Goal: Communication & Community: Answer question/provide support

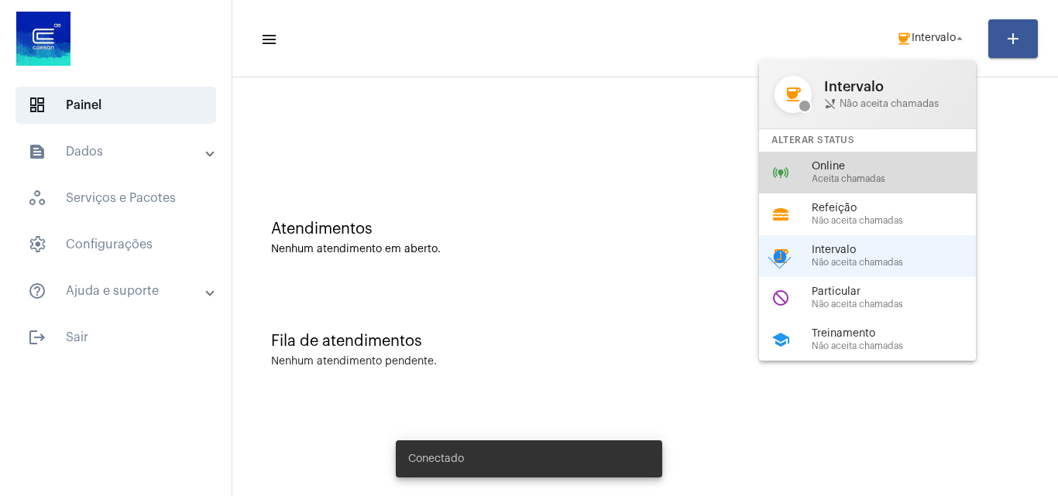
click at [838, 175] on span "Aceita chamadas" at bounding box center [899, 179] width 177 height 10
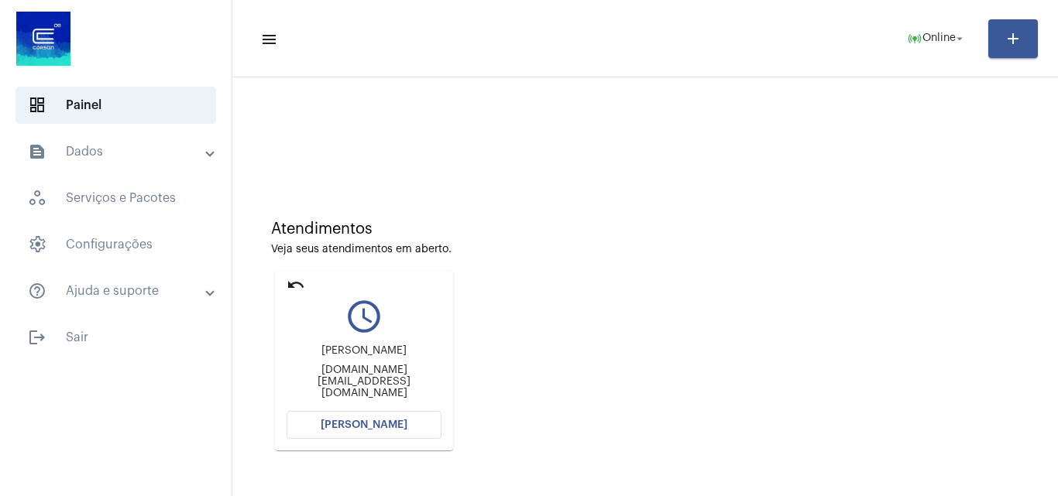
click at [393, 430] on span "[PERSON_NAME]" at bounding box center [364, 425] width 87 height 11
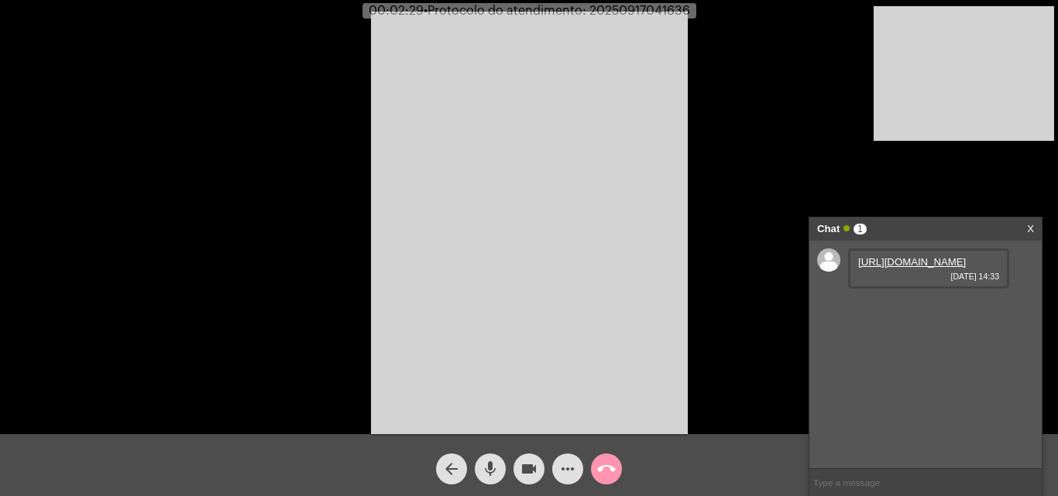
click at [903, 268] on link "[URL][DOMAIN_NAME]" at bounding box center [912, 262] width 108 height 12
click at [615, 471] on button "call_end" at bounding box center [606, 469] width 31 height 31
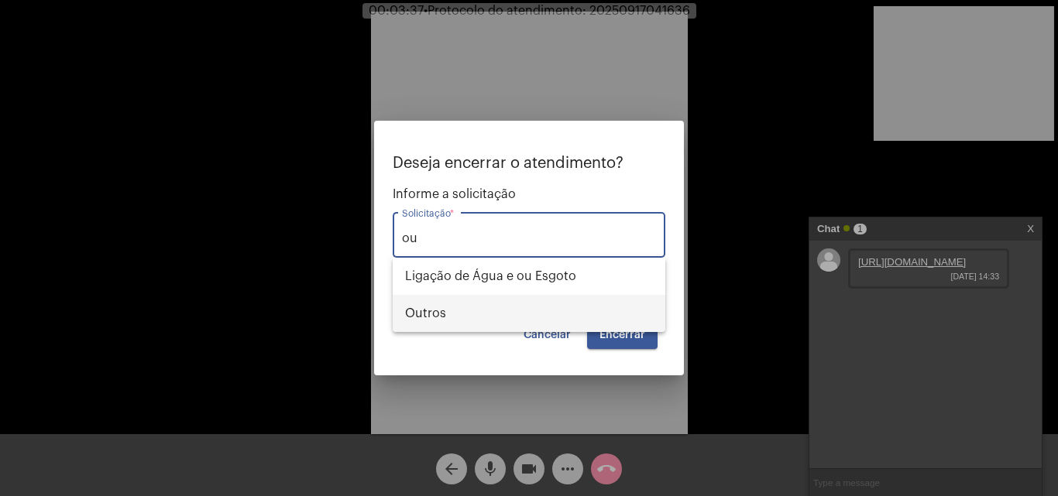
click at [508, 304] on span "Outros" at bounding box center [529, 313] width 248 height 37
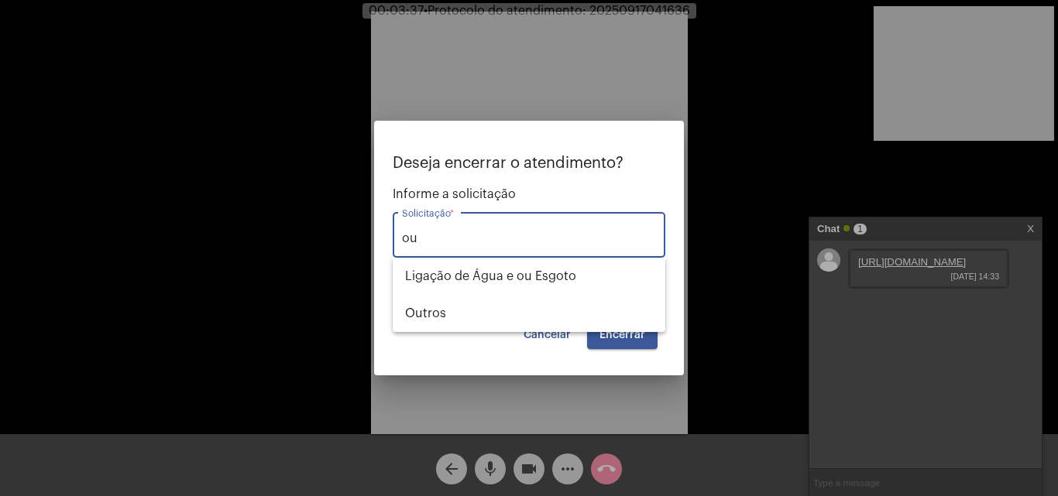
type input "Outros"
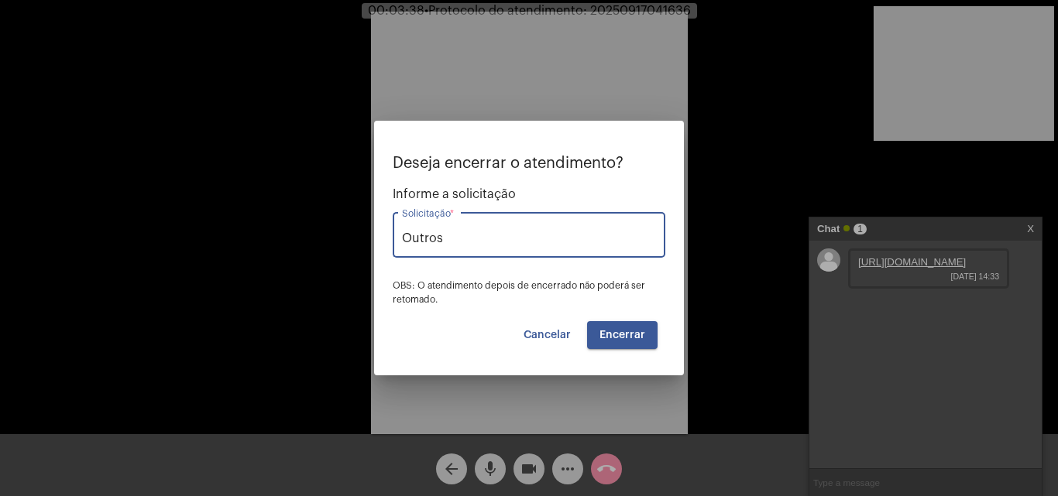
click at [633, 339] on span "Encerrar" at bounding box center [622, 335] width 46 height 11
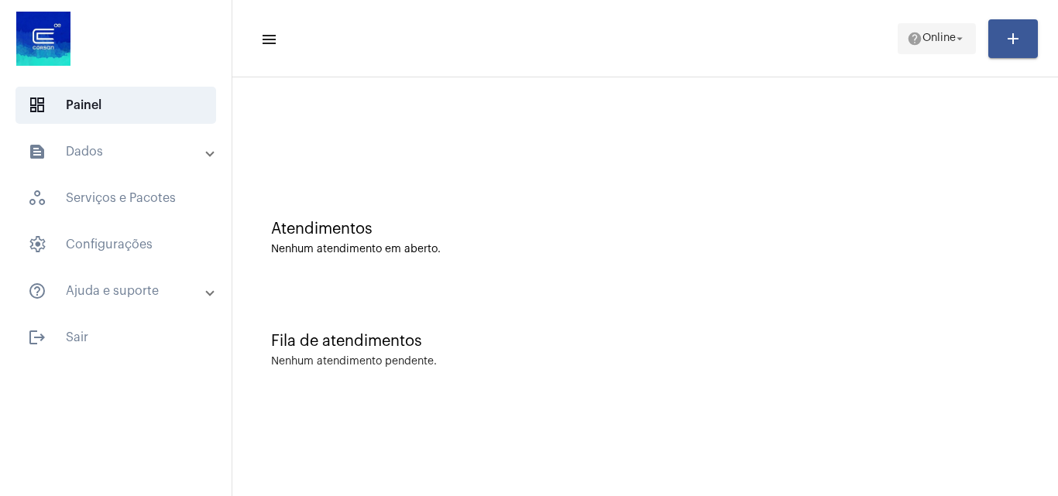
click at [952, 37] on mat-icon "arrow_drop_down" at bounding box center [959, 39] width 14 height 14
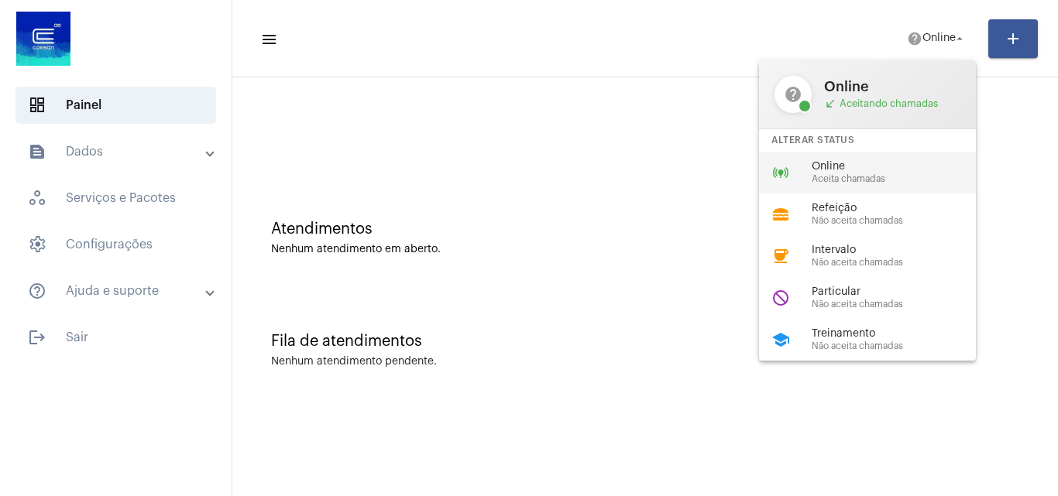
click at [853, 166] on span "Online" at bounding box center [899, 167] width 177 height 12
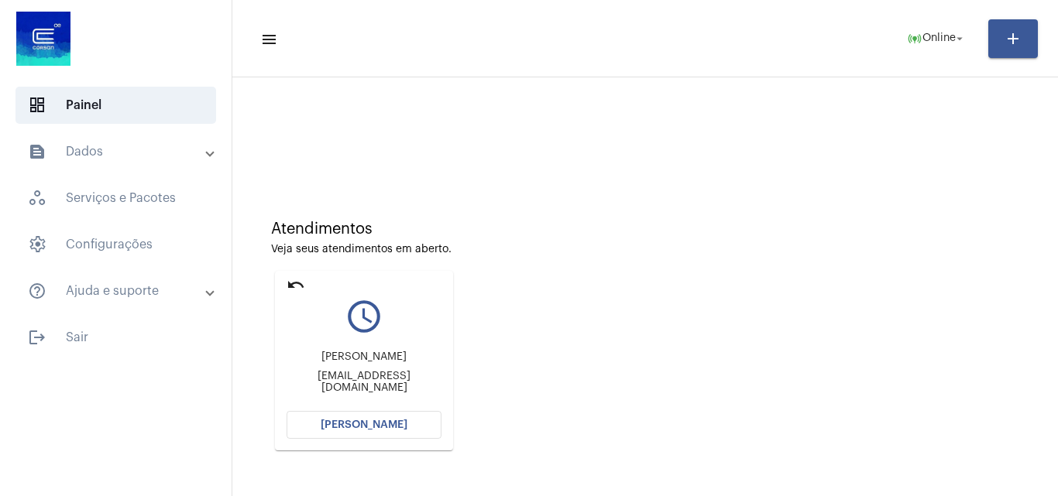
click at [366, 430] on span "[PERSON_NAME]" at bounding box center [364, 425] width 87 height 11
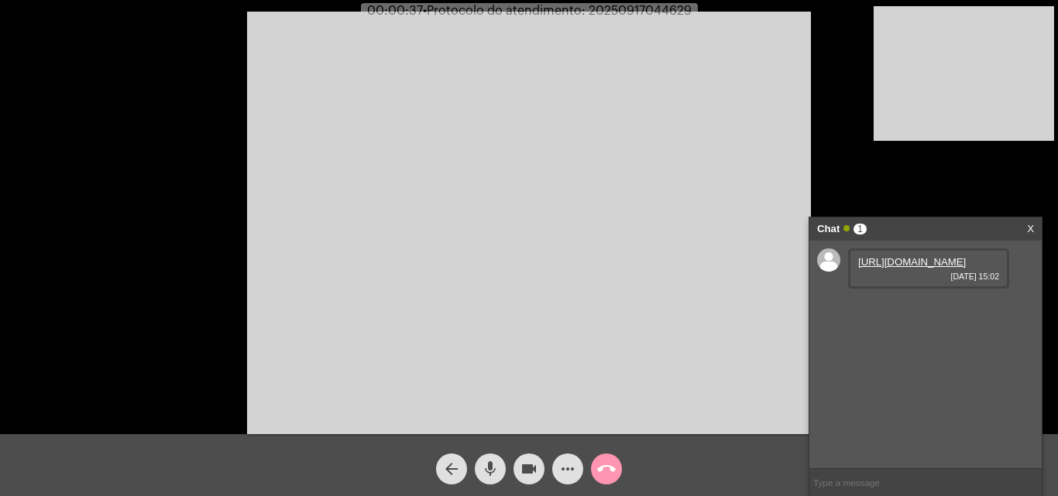
click at [550, 130] on video at bounding box center [529, 223] width 564 height 423
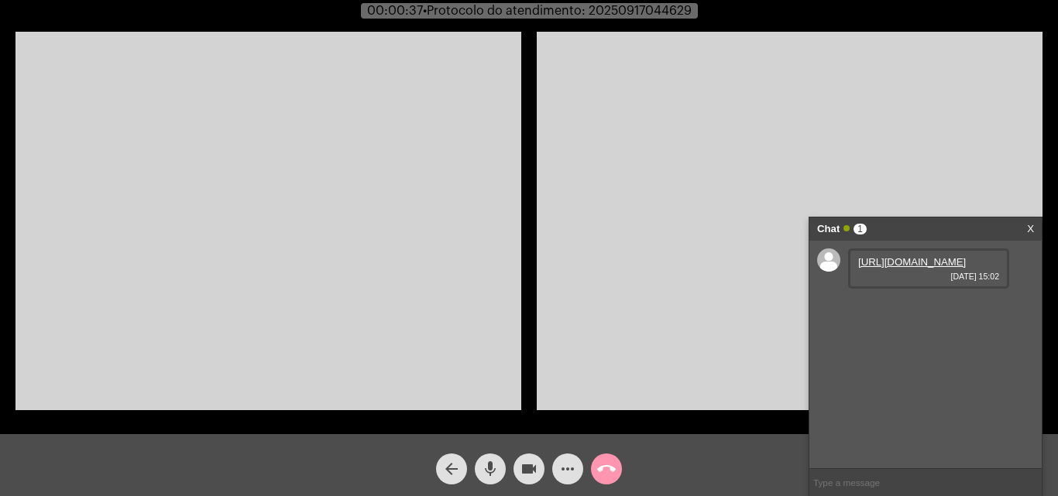
click at [893, 268] on link "[URL][DOMAIN_NAME]" at bounding box center [912, 262] width 108 height 12
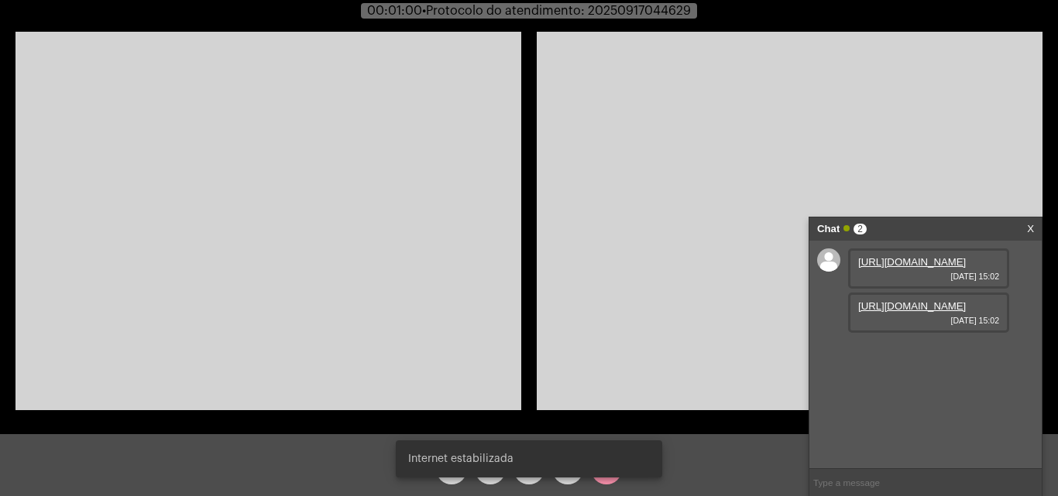
click at [917, 312] on link "[URL][DOMAIN_NAME]" at bounding box center [912, 306] width 108 height 12
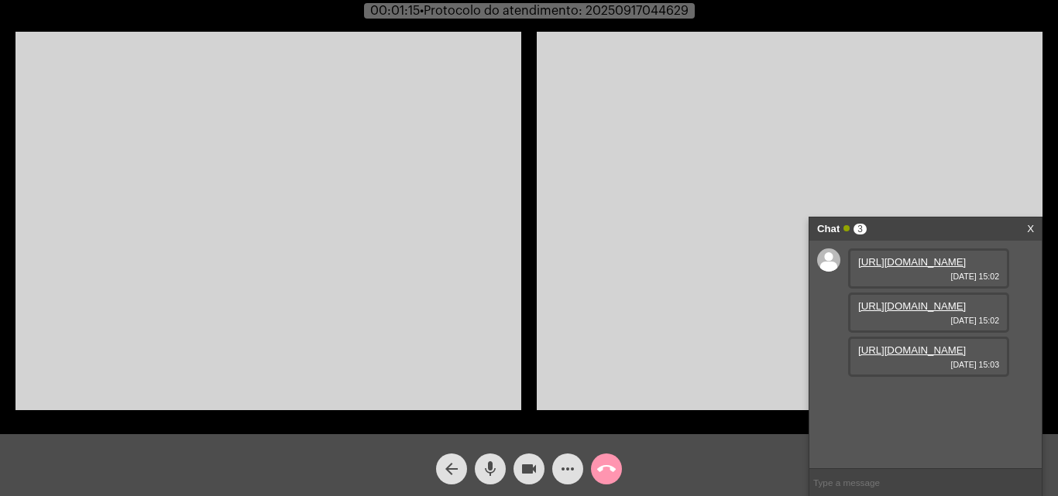
scroll to position [13, 0]
click at [240, 300] on video at bounding box center [268, 221] width 506 height 379
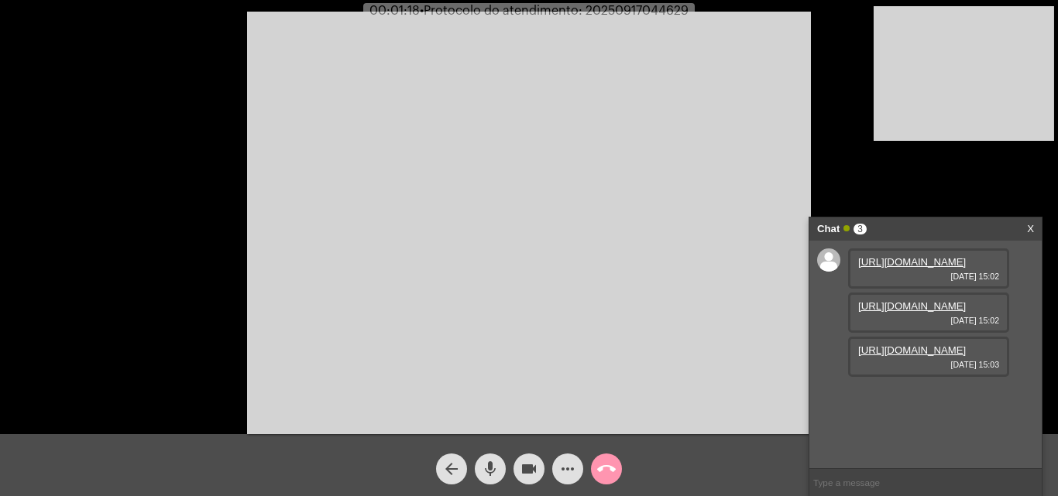
click at [896, 356] on link "https://neft-transfer-bucket.s3.amazonaws.com/temp-fc8a602e-eff2-a087-eafa-bce9…" at bounding box center [912, 351] width 108 height 12
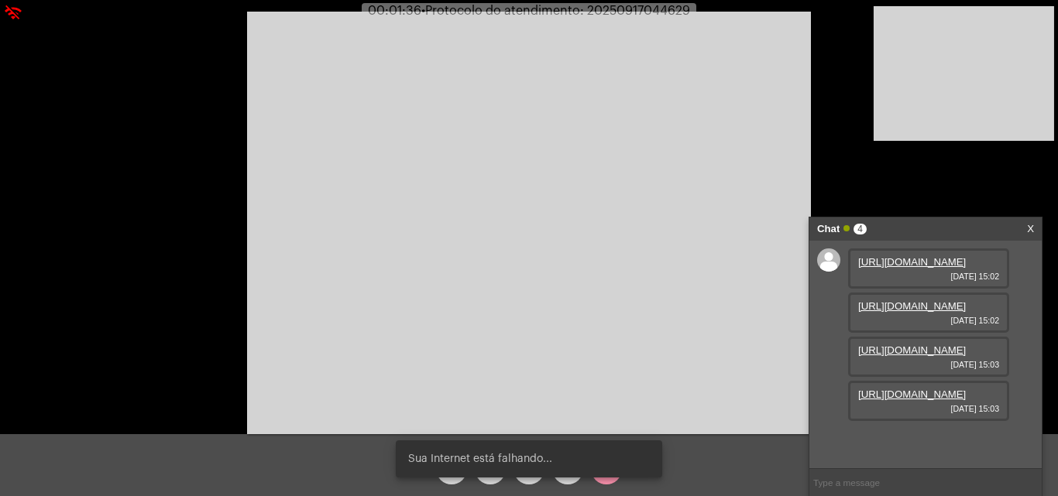
scroll to position [92, 0]
click at [904, 400] on link "https://neft-transfer-bucket.s3.amazonaws.com/temp-c3d9774f-9d8f-cce8-8957-6d08…" at bounding box center [912, 395] width 108 height 12
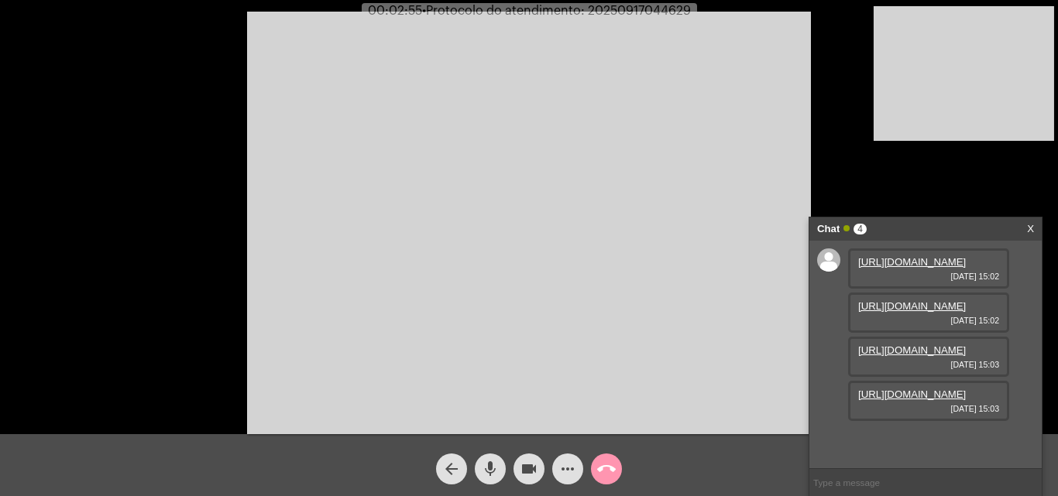
click at [493, 467] on mat-icon "mic" at bounding box center [490, 469] width 19 height 19
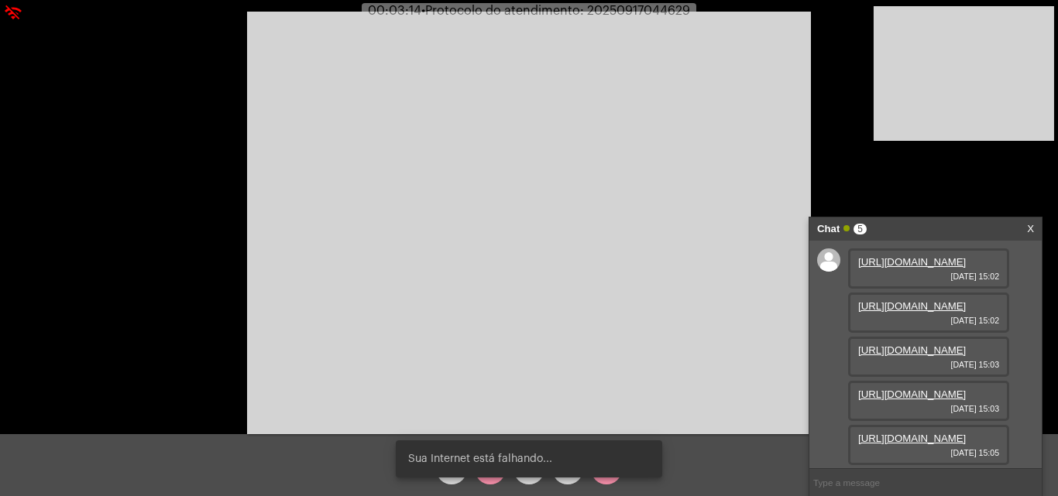
click at [482, 481] on div "Sua Internet está falhando..." at bounding box center [528, 459] width 303 height 74
click at [492, 482] on div "Sua Internet está falhando..." at bounding box center [528, 459] width 303 height 74
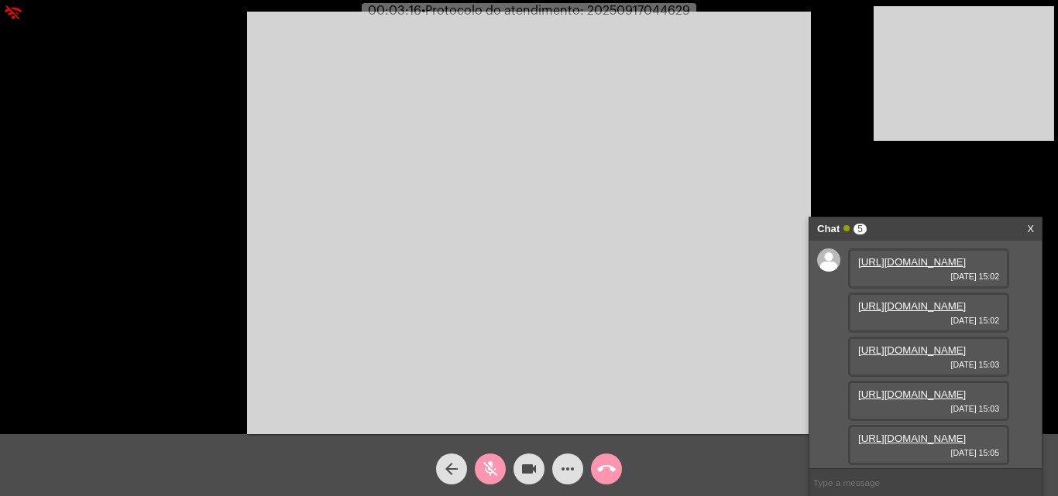
click at [495, 477] on mat-icon "mic_off" at bounding box center [490, 469] width 19 height 19
click at [913, 433] on link "https://neft-transfer-bucket.s3.amazonaws.com/temp-61505be2-cd13-2089-71de-fd2d…" at bounding box center [912, 439] width 108 height 12
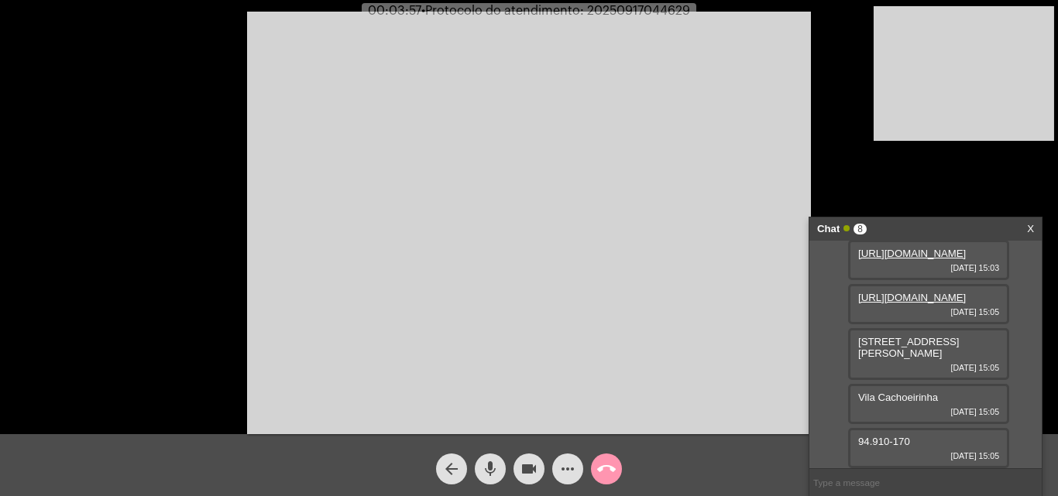
scroll to position [315, 0]
drag, startPoint x: 859, startPoint y: 341, endPoint x: 930, endPoint y: 346, distance: 70.6
click at [930, 346] on span "Rua Papa João XXIII, 1000 - Farmácia" at bounding box center [908, 347] width 101 height 23
copy span "Rua Papa João"
click at [500, 472] on button "mic" at bounding box center [490, 469] width 31 height 31
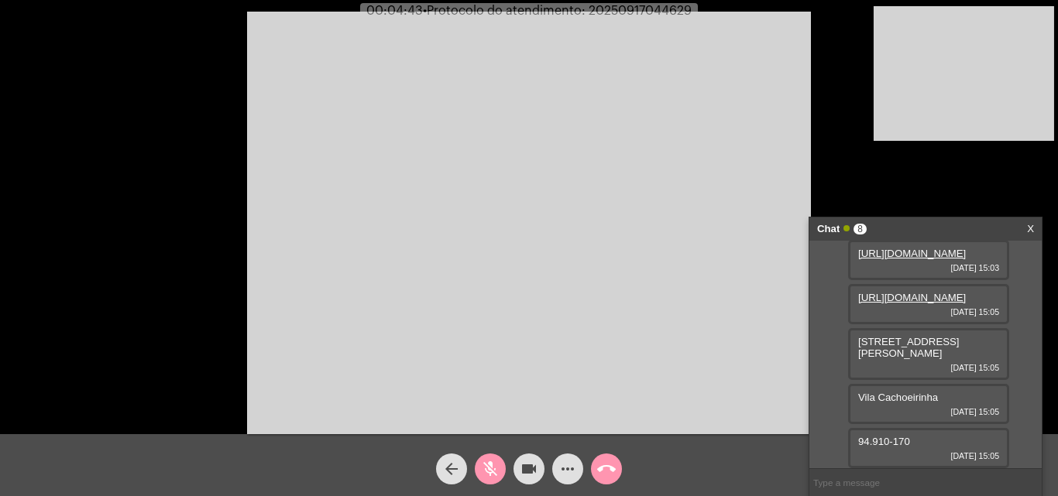
click at [492, 468] on mat-icon "mic_off" at bounding box center [490, 469] width 19 height 19
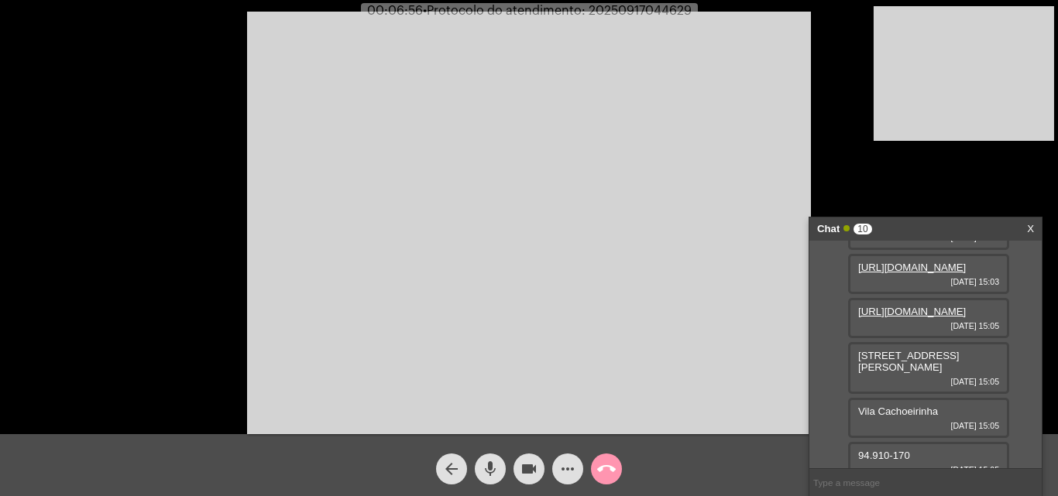
scroll to position [403, 0]
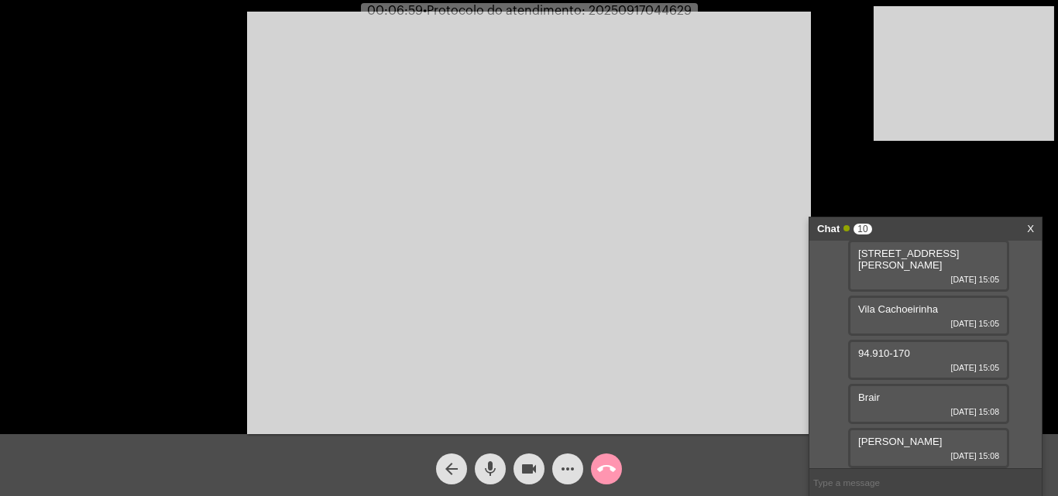
drag, startPoint x: 858, startPoint y: 442, endPoint x: 1000, endPoint y: 437, distance: 142.5
click at [1000, 437] on div "Pedro Henrique Kappaun Brair 17/09/2025 15:08" at bounding box center [928, 448] width 161 height 40
copy span "Pedro Henrique Kappaun Brair"
click at [858, 475] on input "text" at bounding box center [925, 482] width 232 height 27
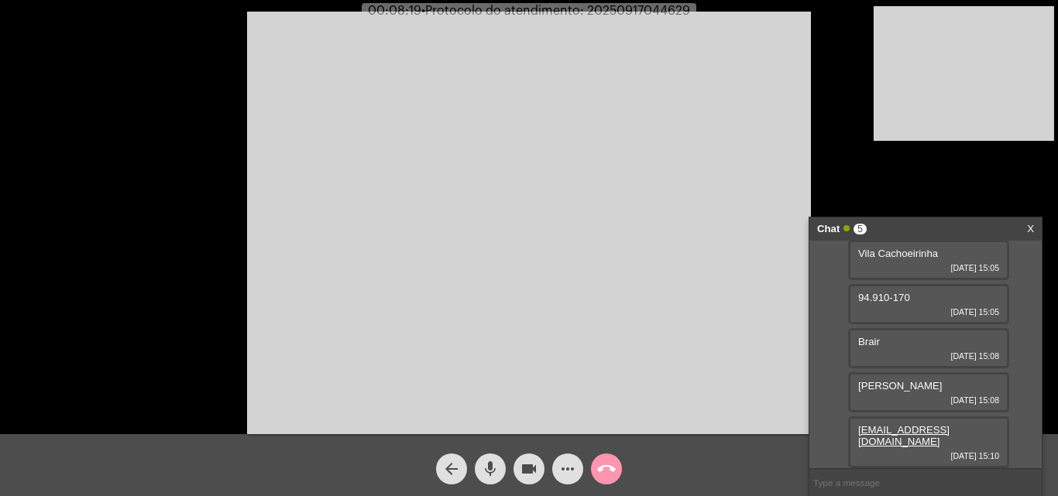
scroll to position [459, 0]
drag, startPoint x: 857, startPoint y: 424, endPoint x: 871, endPoint y: 447, distance: 27.1
click at [871, 447] on div "imobiliaria@brairimoveis.com.br 17/09/2025 15:10" at bounding box center [928, 443] width 161 height 52
copy link "[EMAIL_ADDRESS][DOMAIN_NAME]"
click at [570, 474] on mat-icon "more_horiz" at bounding box center [567, 469] width 19 height 19
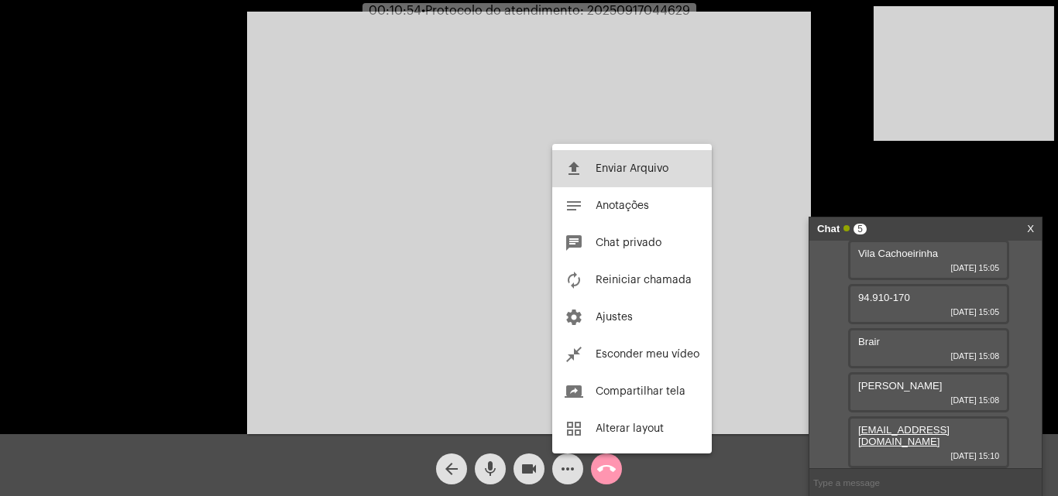
click at [641, 168] on span "Enviar Arquivo" at bounding box center [631, 168] width 73 height 11
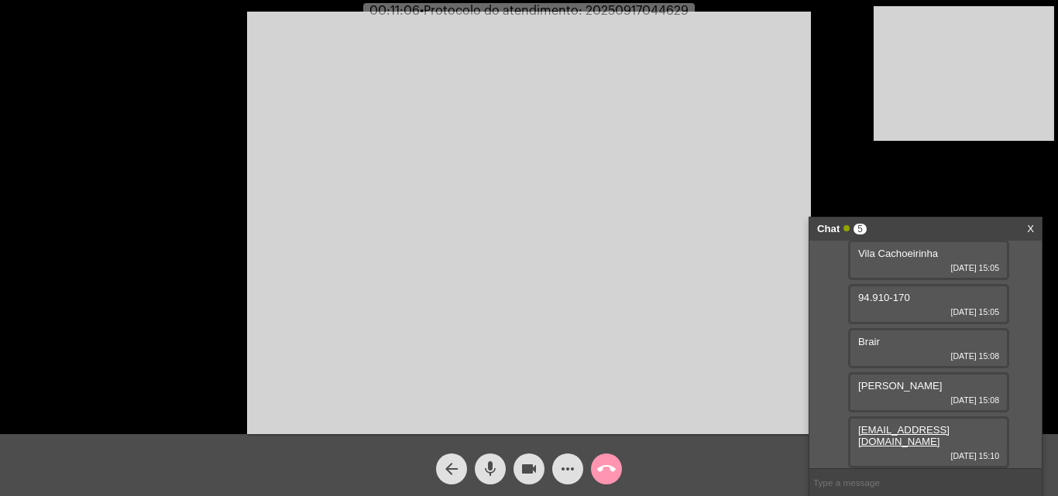
click at [560, 464] on mat-icon "more_horiz" at bounding box center [567, 469] width 19 height 19
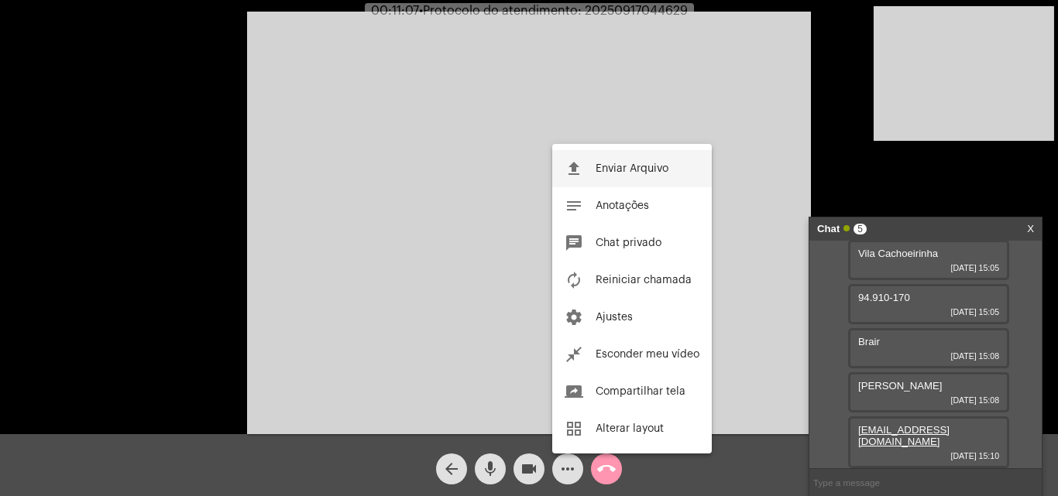
click at [612, 172] on span "Enviar Arquivo" at bounding box center [631, 168] width 73 height 11
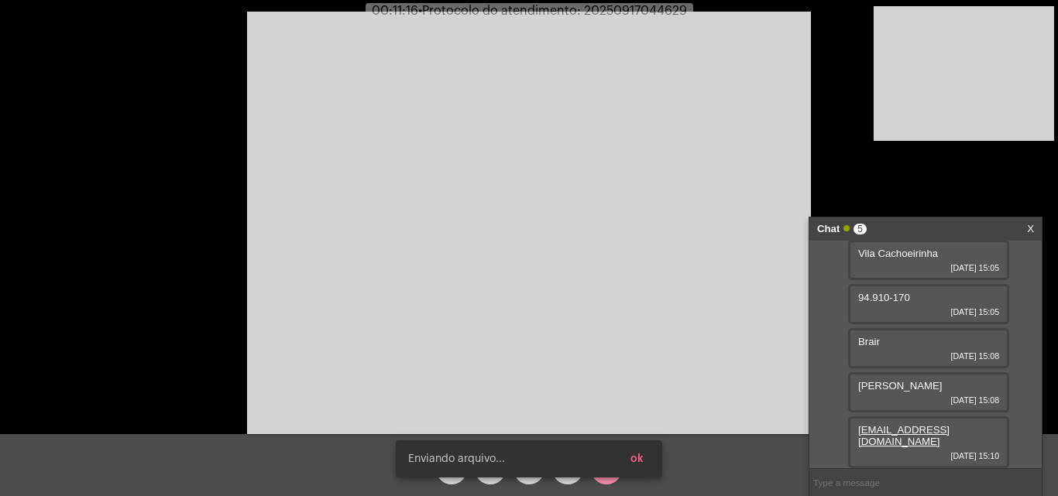
scroll to position [538, 0]
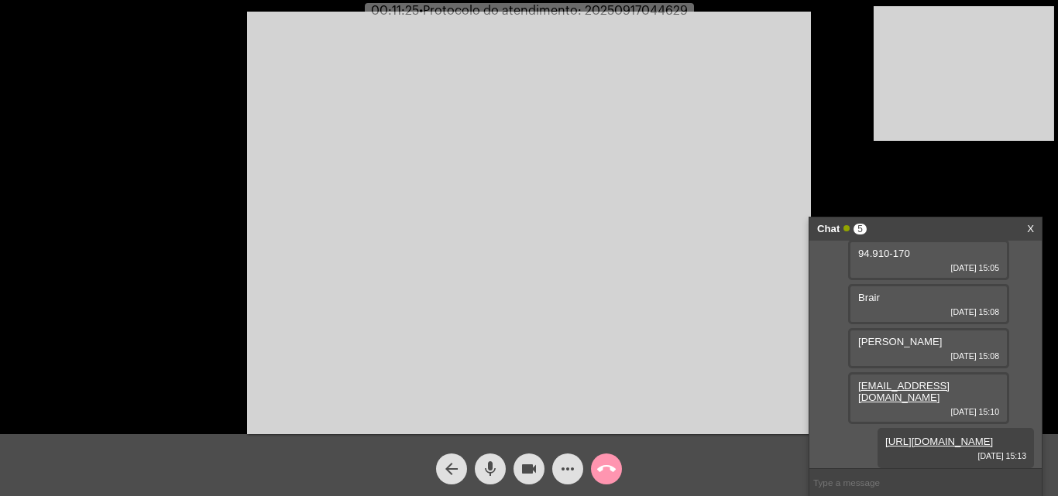
click at [619, 9] on span "• Protocolo do atendimento: 20250917044629" at bounding box center [553, 11] width 269 height 12
copy span "20250917044629"
click at [870, 489] on input "text" at bounding box center [925, 482] width 232 height 27
paste input "20250917044629"
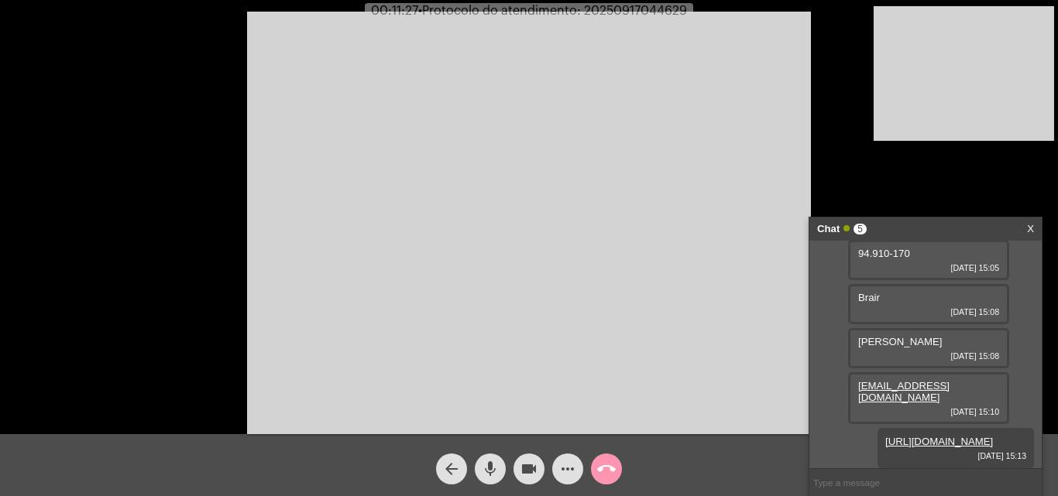
type input "20250917044629"
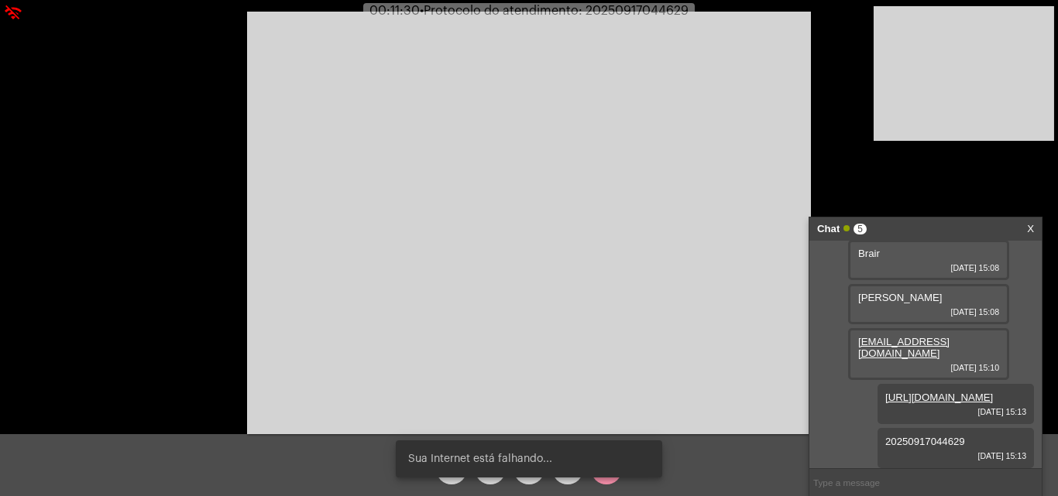
scroll to position [582, 0]
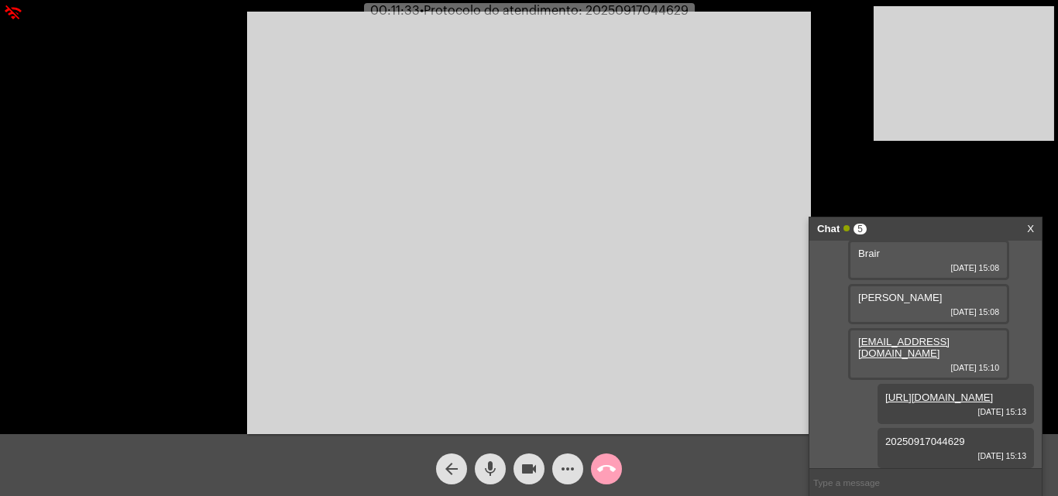
click at [598, 462] on mat-icon "call_end" at bounding box center [606, 469] width 19 height 19
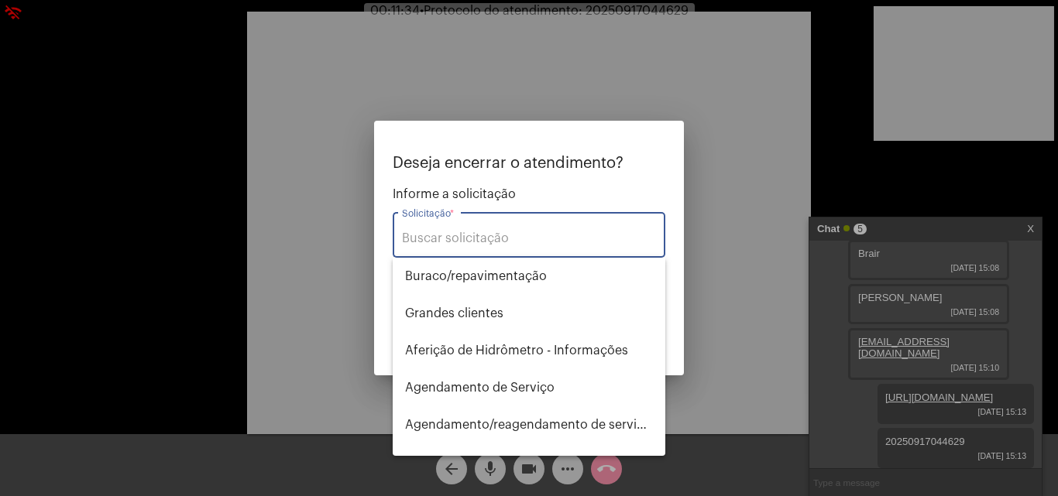
click at [539, 230] on div "Solicitação *" at bounding box center [529, 233] width 254 height 49
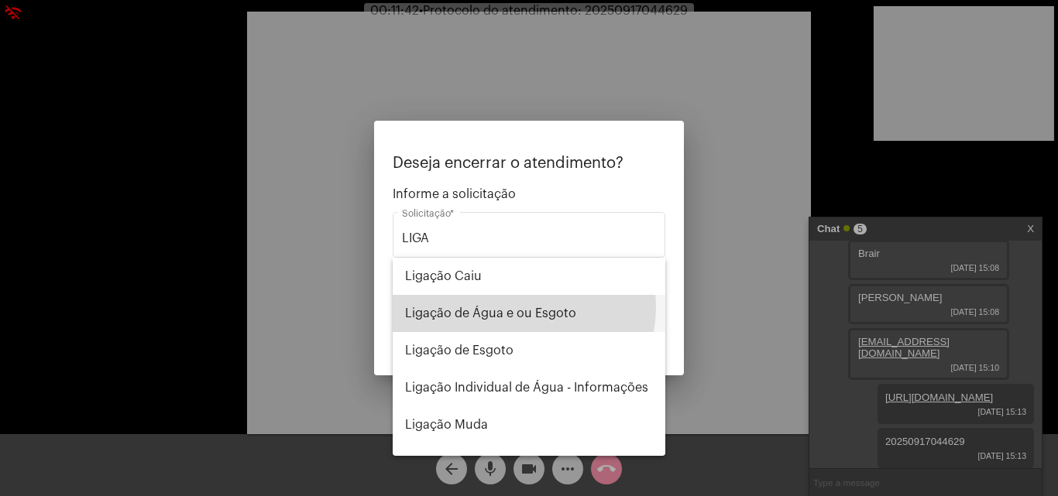
click at [520, 307] on span "Ligação de Água e ou Esgoto" at bounding box center [529, 313] width 248 height 37
type input "Ligação de Água e ou Esgoto"
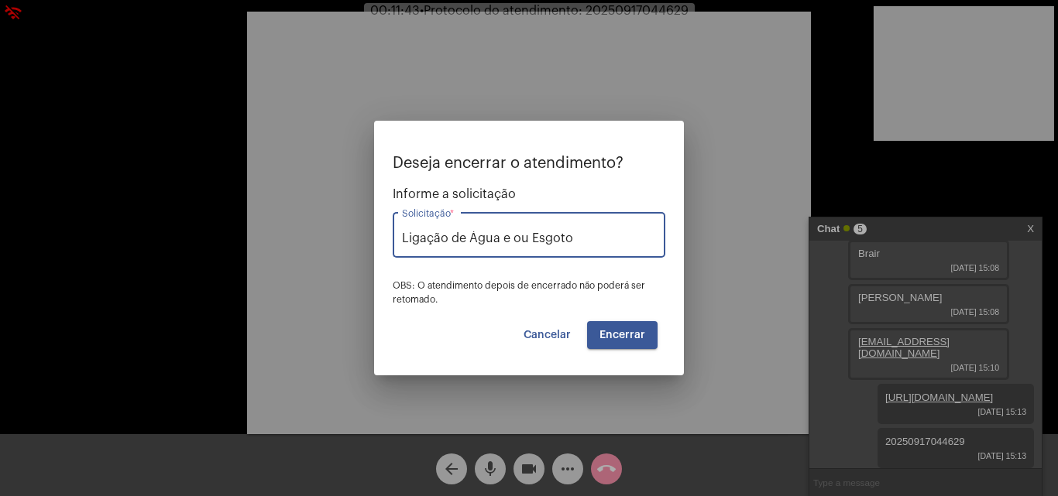
click at [632, 334] on span "Encerrar" at bounding box center [622, 335] width 46 height 11
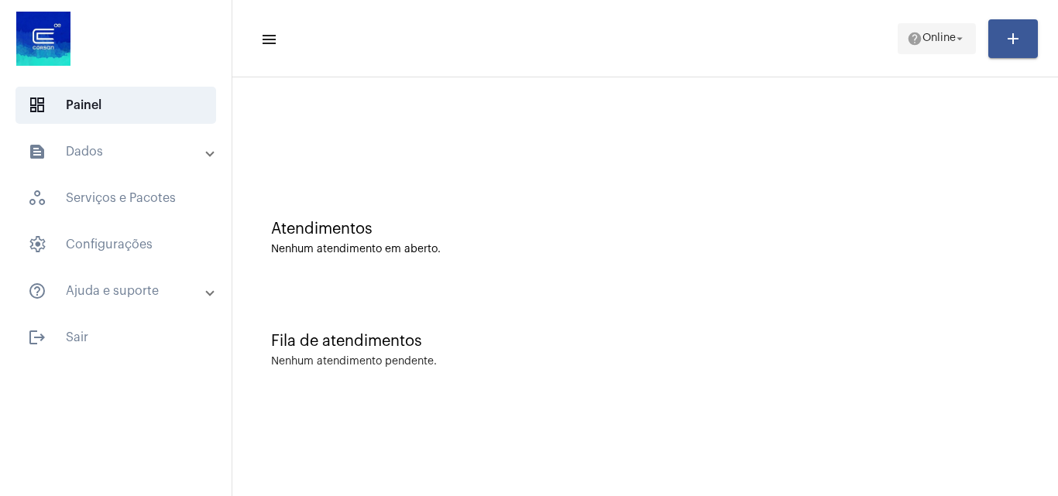
click at [914, 34] on mat-icon "help" at bounding box center [914, 38] width 15 height 15
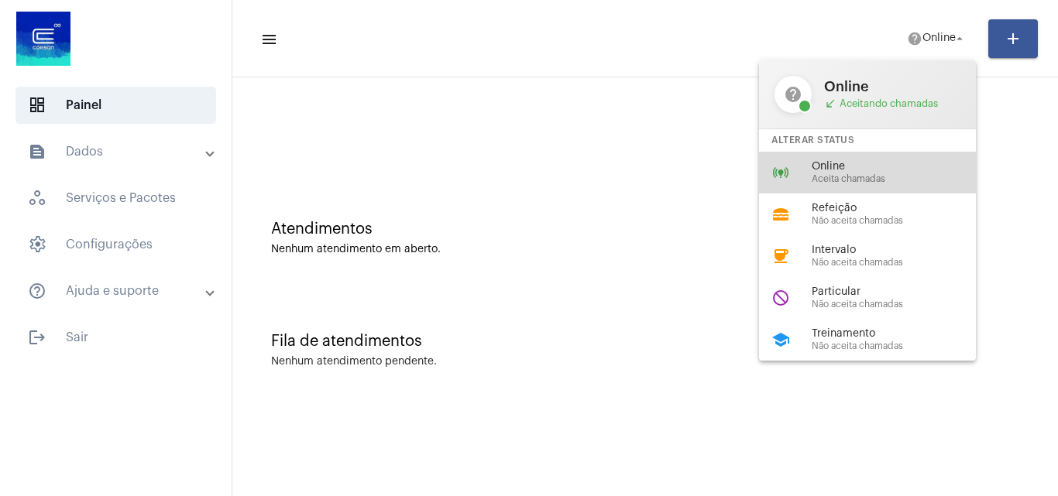
click at [881, 178] on span "Aceita chamadas" at bounding box center [899, 179] width 177 height 10
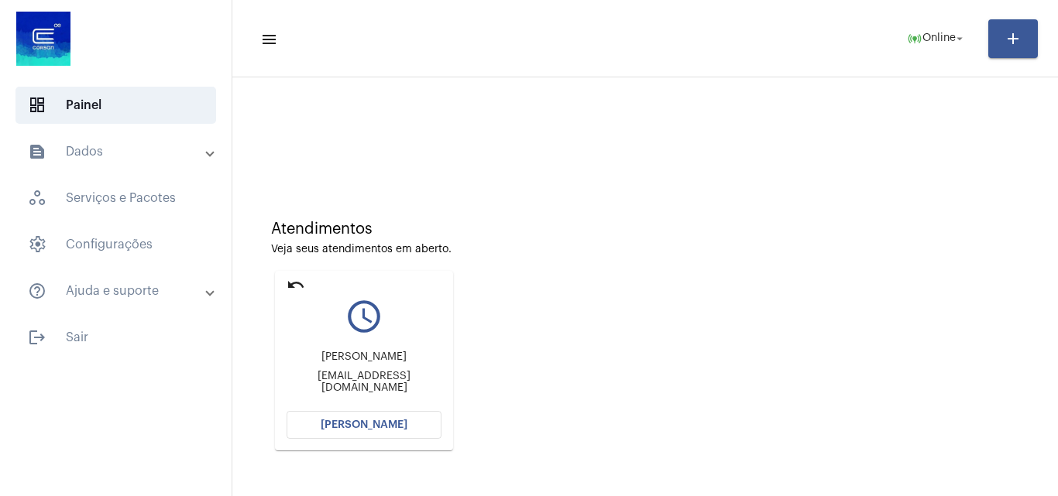
click at [400, 423] on span "[PERSON_NAME]" at bounding box center [364, 425] width 87 height 11
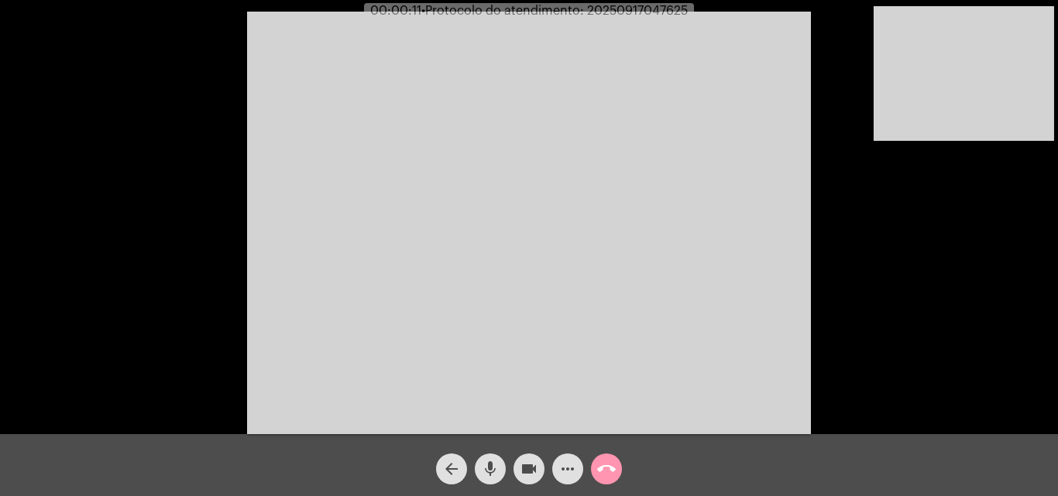
click at [886, 305] on div "Acessando Câmera e Microfone..." at bounding box center [529, 221] width 1054 height 434
click at [494, 479] on span "mic" at bounding box center [490, 469] width 19 height 31
click at [521, 468] on mat-icon "videocam" at bounding box center [528, 469] width 19 height 19
click at [523, 468] on mat-icon "videocam_off" at bounding box center [528, 469] width 19 height 19
click at [489, 471] on mat-icon "mic_off" at bounding box center [490, 469] width 19 height 19
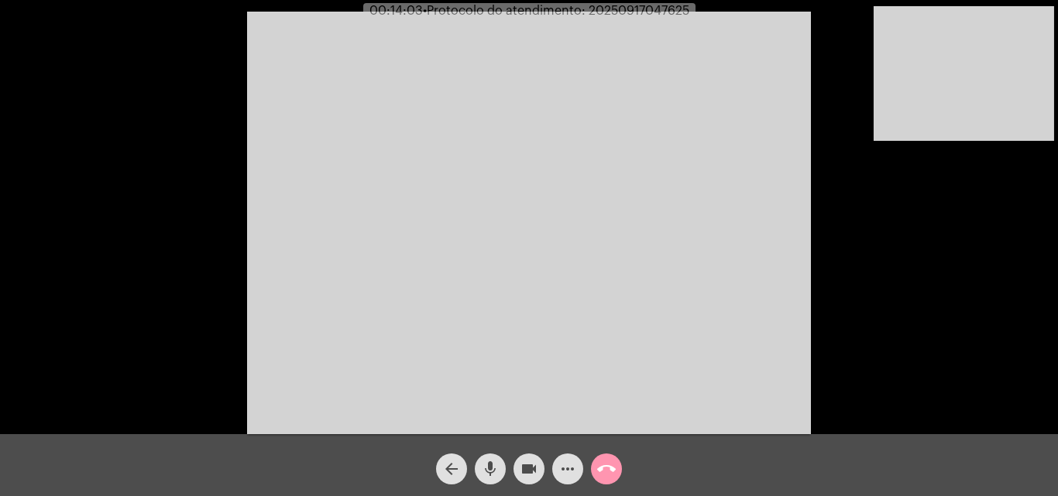
click at [491, 460] on mat-icon "mic" at bounding box center [490, 469] width 19 height 19
click at [494, 468] on mat-icon "mic_off" at bounding box center [490, 469] width 19 height 19
click at [483, 464] on mat-icon "mic" at bounding box center [490, 469] width 19 height 19
click at [493, 467] on mat-icon "mic_off" at bounding box center [490, 469] width 19 height 19
click at [650, 7] on span "• Protocolo do atendimento: 20250917047625" at bounding box center [555, 11] width 266 height 12
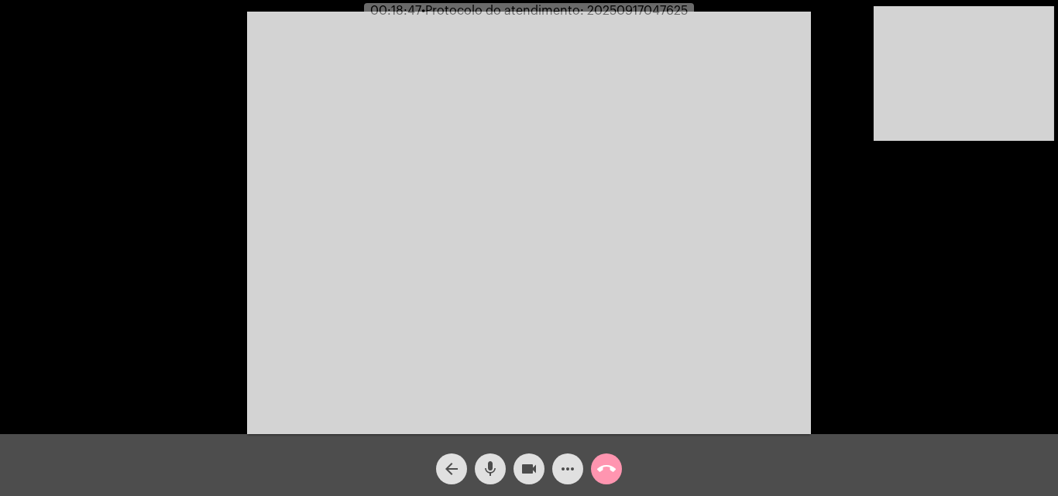
click at [650, 7] on span "• Protocolo do atendimento: 20250917047625" at bounding box center [554, 11] width 266 height 12
copy span "20250917047625"
click at [604, 476] on mat-icon "call_end" at bounding box center [606, 469] width 19 height 19
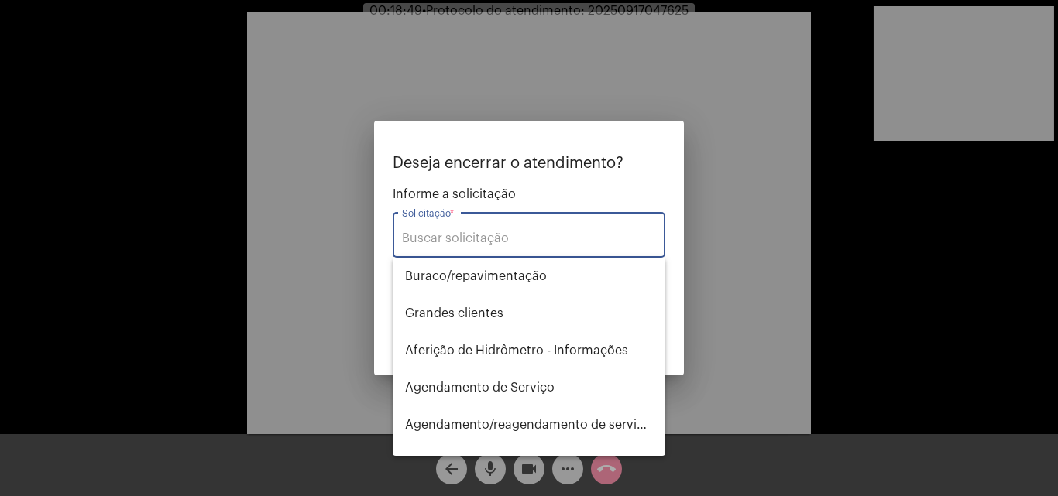
click at [545, 228] on div "Solicitação *" at bounding box center [529, 233] width 254 height 49
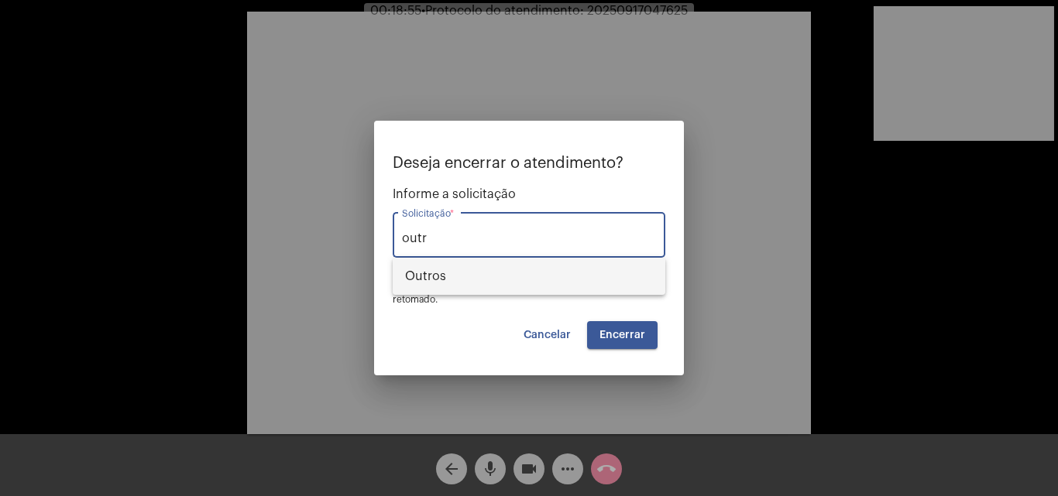
click at [560, 280] on span "Outros" at bounding box center [529, 276] width 248 height 37
type input "Outros"
click at [645, 338] on button "Encerrar" at bounding box center [622, 335] width 70 height 28
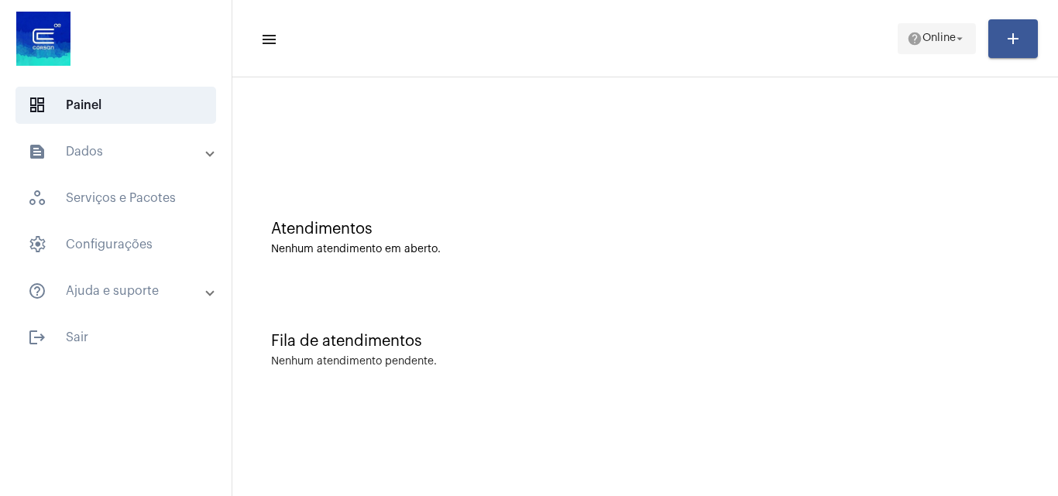
click at [937, 43] on span "Online" at bounding box center [938, 38] width 33 height 11
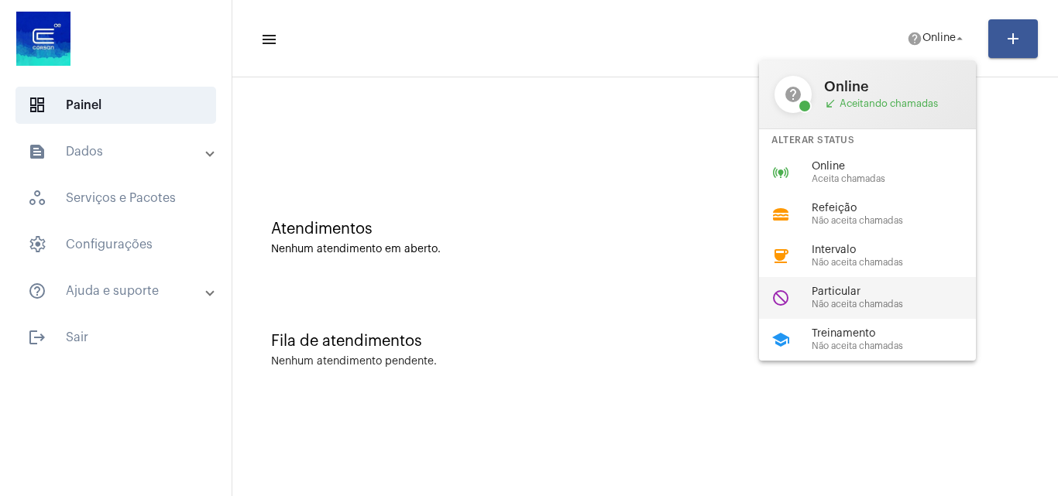
click at [881, 288] on span "Particular" at bounding box center [899, 292] width 177 height 12
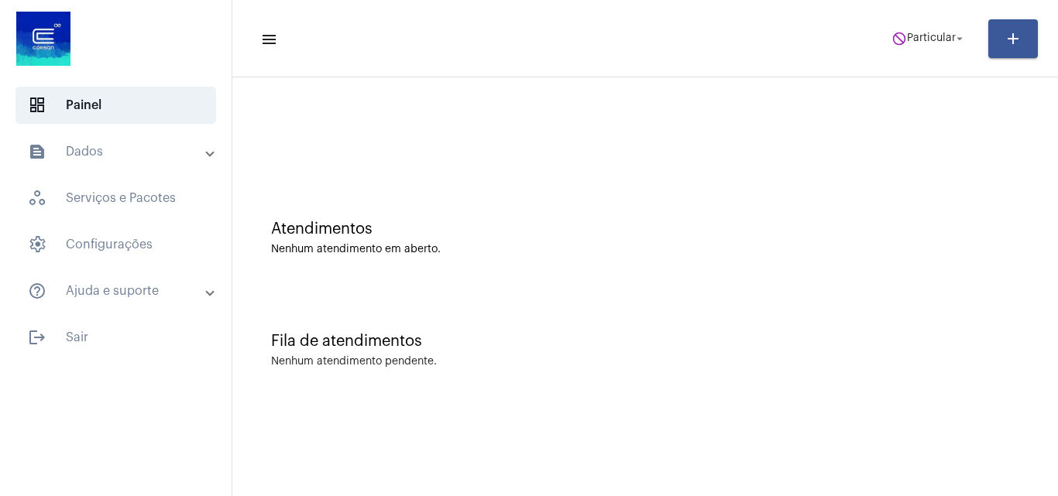
click at [965, 57] on mat-toolbar-row "menu do_not_disturb Particular arrow_drop_down add" at bounding box center [644, 39] width 825 height 50
click at [938, 27] on span "do_not_disturb Particular arrow_drop_down" at bounding box center [928, 38] width 75 height 28
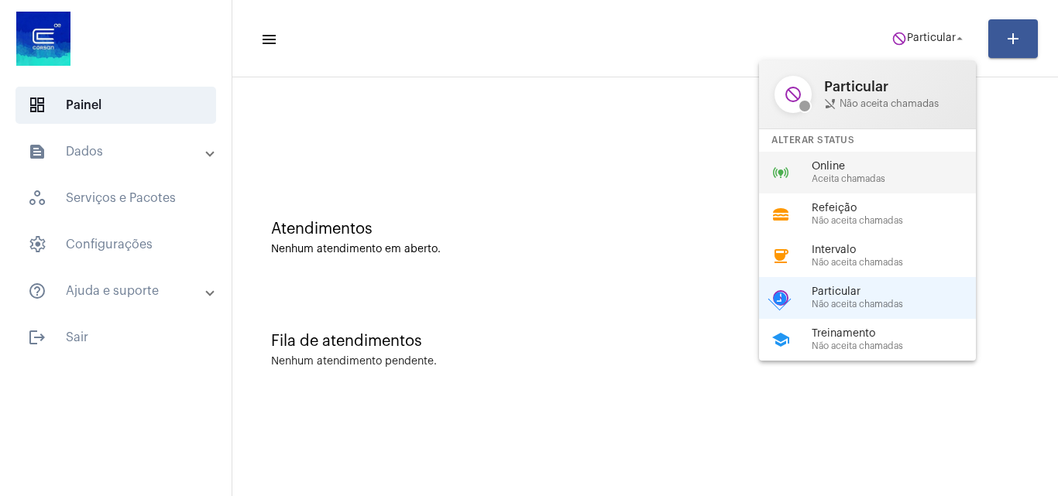
click at [886, 171] on span "Online" at bounding box center [899, 167] width 177 height 12
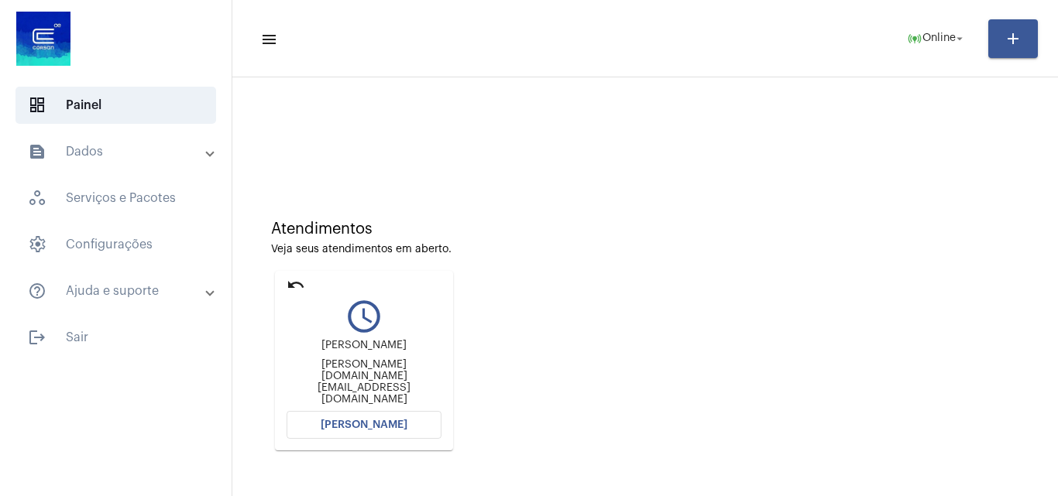
click at [386, 424] on span "[PERSON_NAME]" at bounding box center [364, 425] width 87 height 11
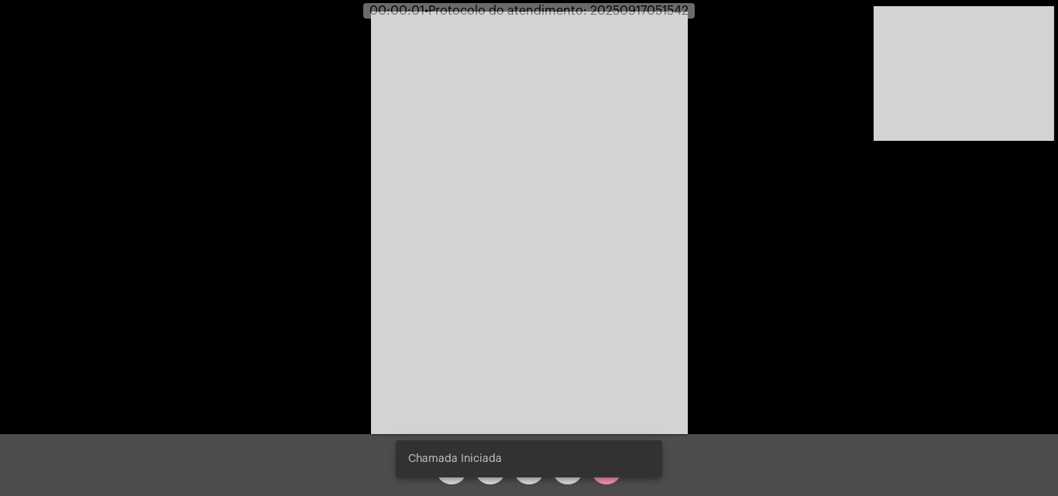
click at [536, 330] on video at bounding box center [529, 223] width 317 height 423
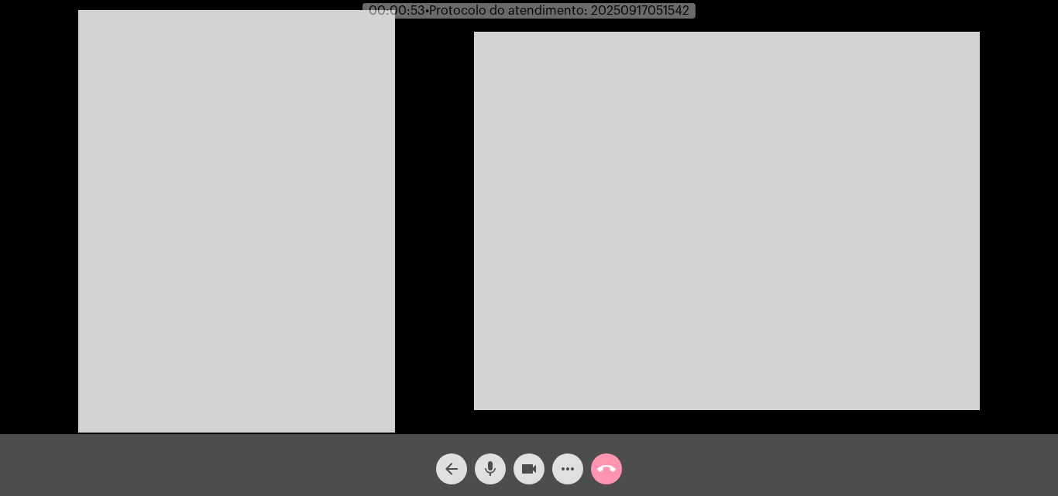
click at [334, 196] on video at bounding box center [236, 221] width 317 height 423
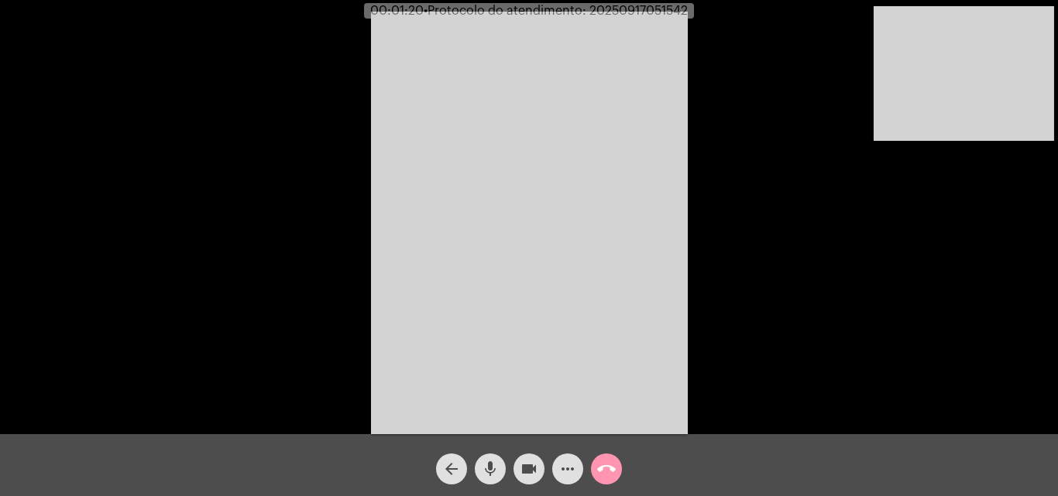
click at [492, 463] on mat-icon "mic" at bounding box center [490, 469] width 19 height 19
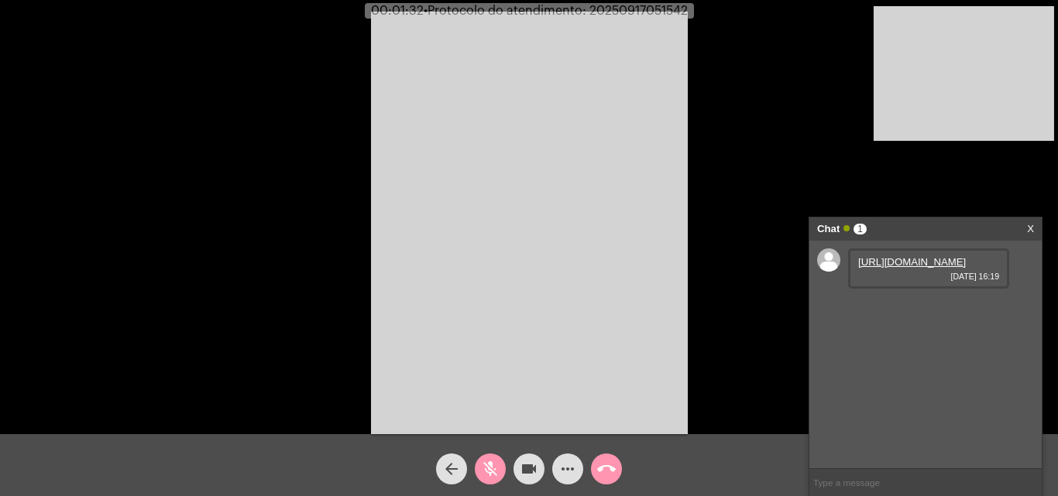
click at [891, 268] on link "https://neft-transfer-bucket.s3.amazonaws.com/temp-1d3f7ce5-92f7-650c-0e0c-74e8…" at bounding box center [912, 262] width 108 height 12
click at [491, 464] on mat-icon "mic_off" at bounding box center [490, 469] width 19 height 19
click at [907, 312] on link "https://neft-transfer-bucket.s3.amazonaws.com/temp-8686cb98-a394-d1d5-0b7e-1d32…" at bounding box center [912, 306] width 108 height 12
click at [501, 464] on button "mic" at bounding box center [490, 469] width 31 height 31
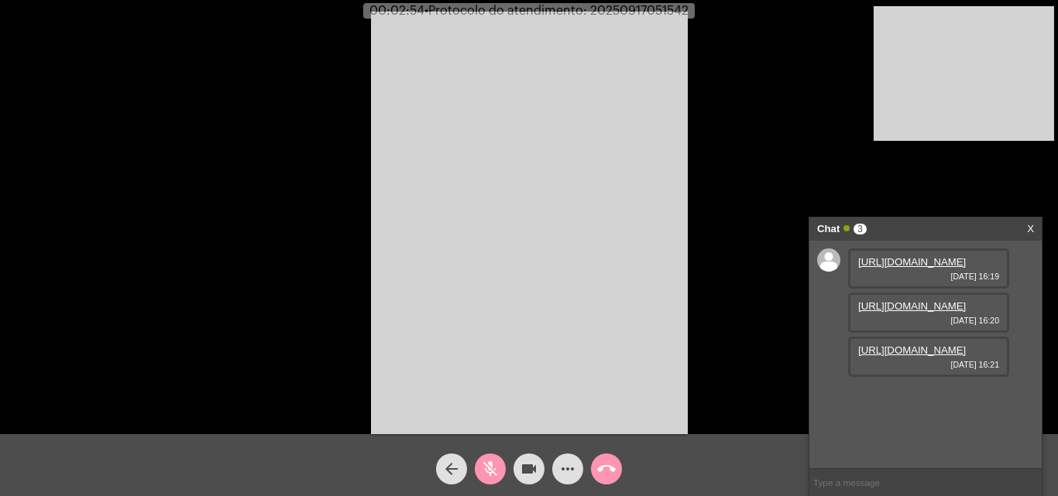
click at [493, 472] on mat-icon "mic_off" at bounding box center [490, 469] width 19 height 19
click at [931, 356] on link "https://neft-transfer-bucket.s3.amazonaws.com/temp-0a154c1a-84e5-a69c-b0c0-ea57…" at bounding box center [912, 351] width 108 height 12
click at [895, 400] on link "https://neft-transfer-bucket.s3.amazonaws.com/temp-fba9cfc2-5825-a6ba-a4a6-ef8f…" at bounding box center [912, 395] width 108 height 12
click at [484, 460] on mat-icon "mic" at bounding box center [490, 469] width 19 height 19
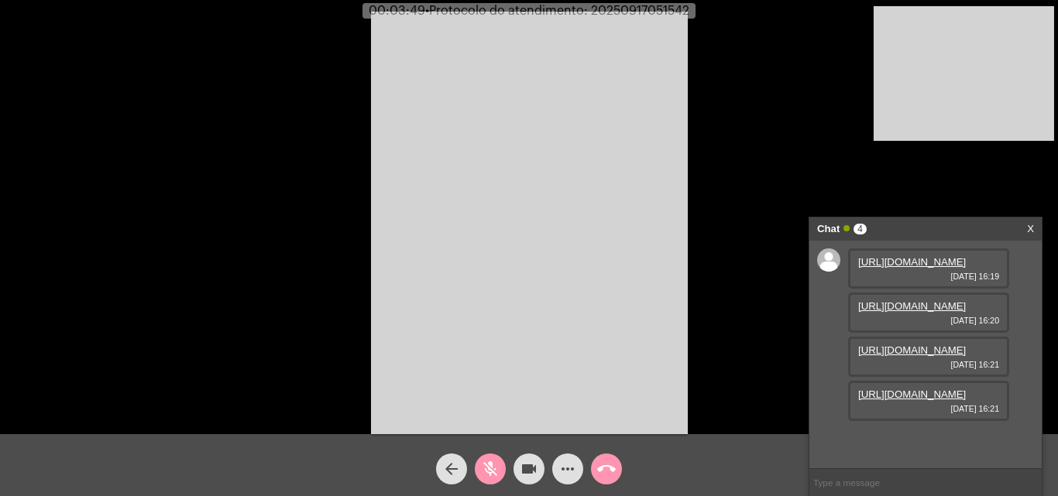
click at [484, 461] on mat-icon "mic_off" at bounding box center [490, 469] width 19 height 19
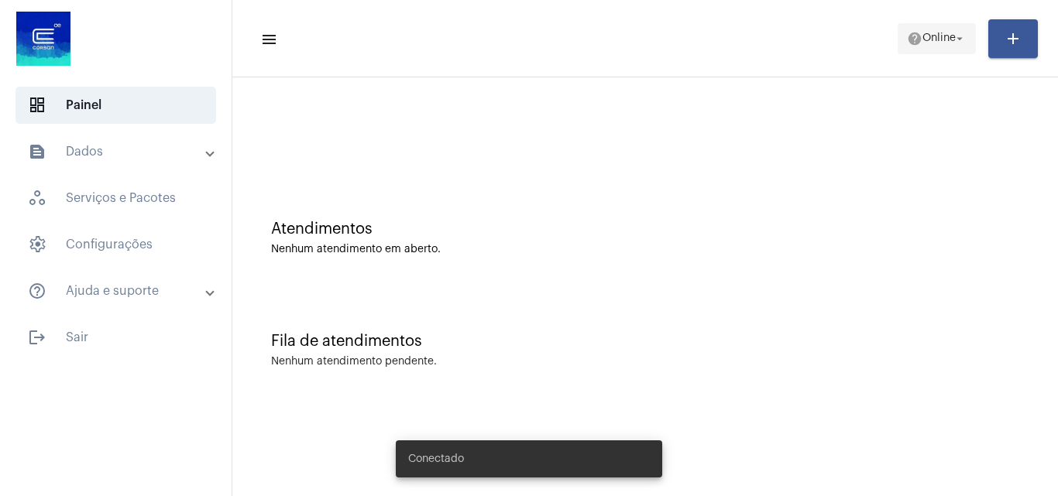
click at [943, 35] on span "Online" at bounding box center [938, 38] width 33 height 11
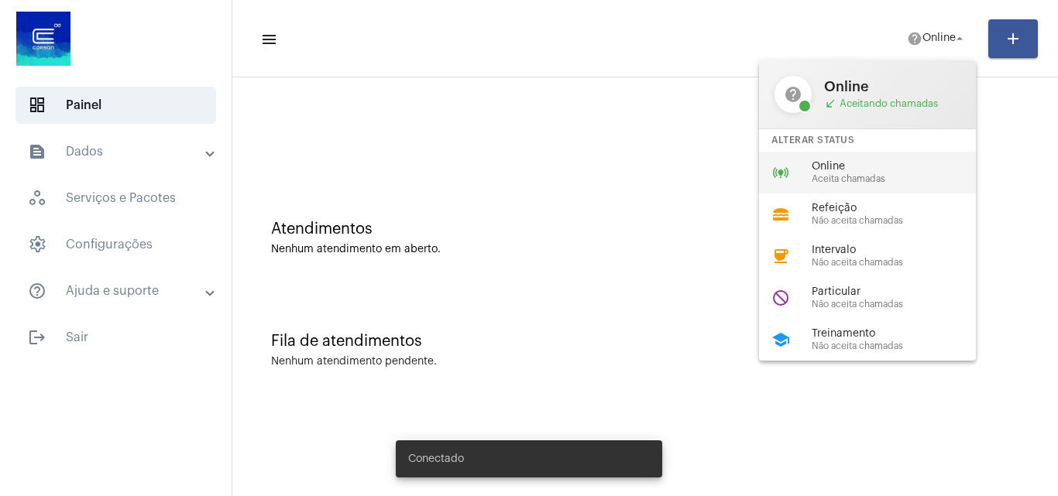
click at [856, 161] on span "Online" at bounding box center [899, 167] width 177 height 12
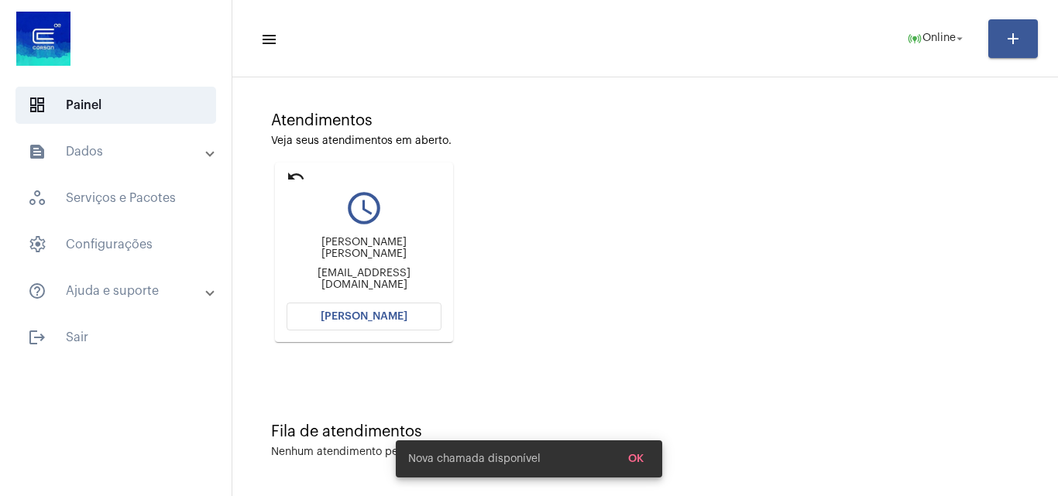
scroll to position [109, 0]
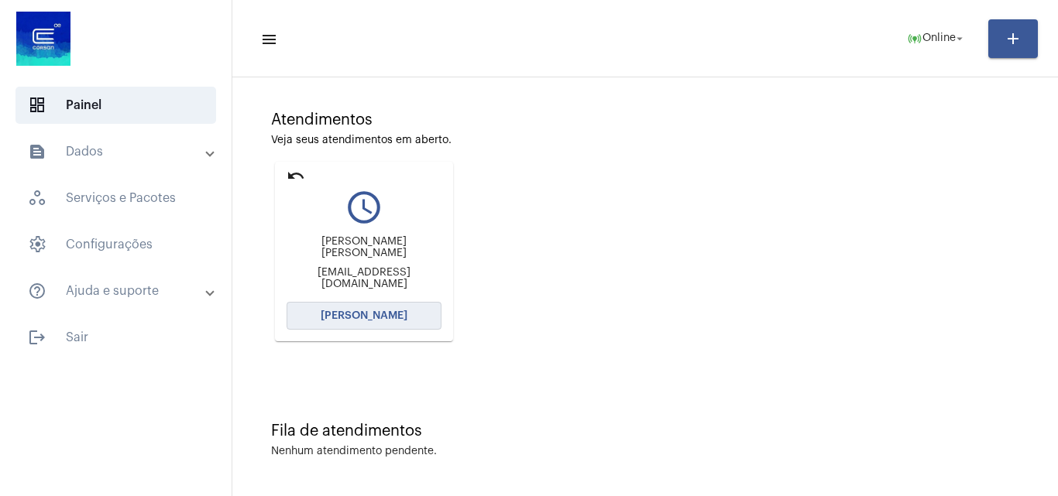
click at [406, 314] on button "[PERSON_NAME]" at bounding box center [363, 316] width 155 height 28
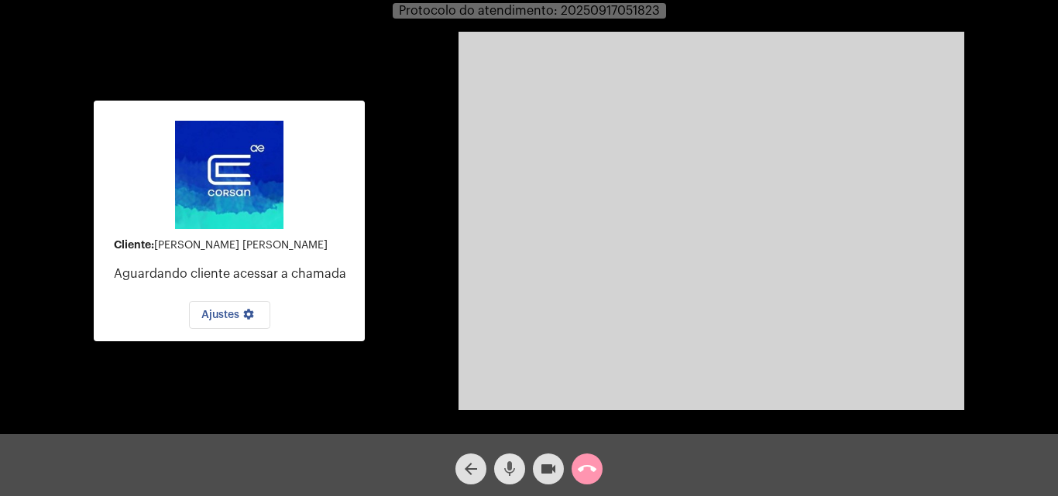
click at [512, 468] on mat-icon "mic" at bounding box center [509, 469] width 19 height 19
click at [512, 462] on mat-icon "mic_off" at bounding box center [509, 469] width 19 height 19
click at [586, 476] on mat-icon "call_end" at bounding box center [587, 469] width 19 height 19
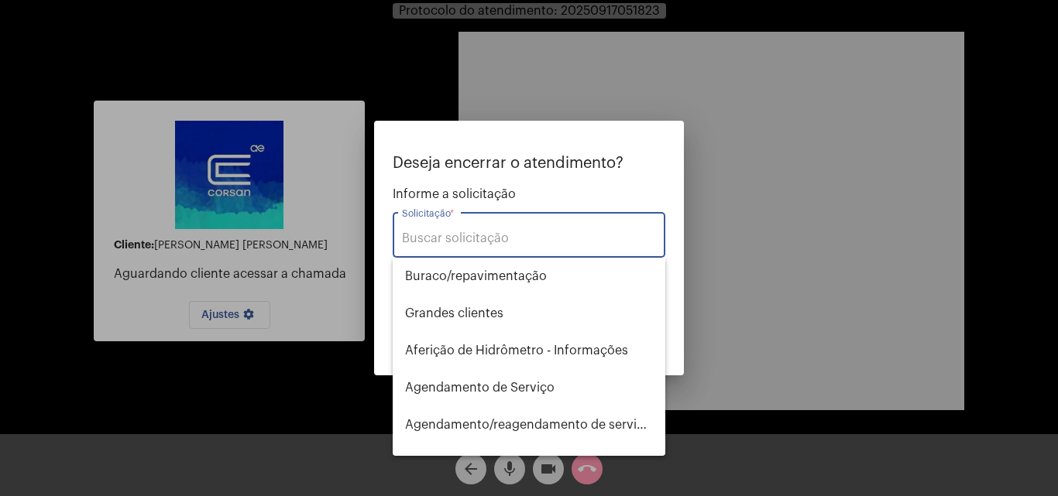
click at [519, 243] on input "Solicitação *" at bounding box center [529, 238] width 254 height 14
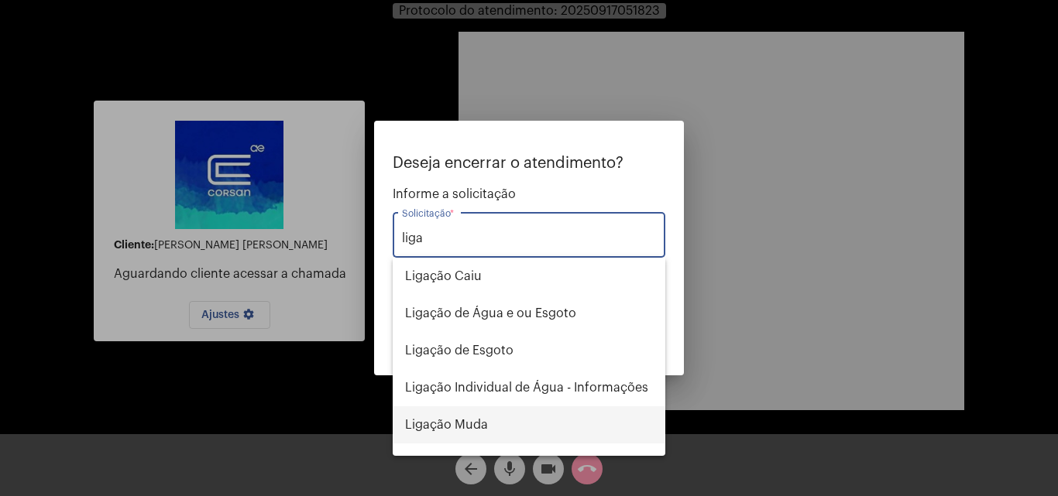
click at [506, 422] on span "Ligação Muda" at bounding box center [529, 424] width 248 height 37
type input "Ligação Muda"
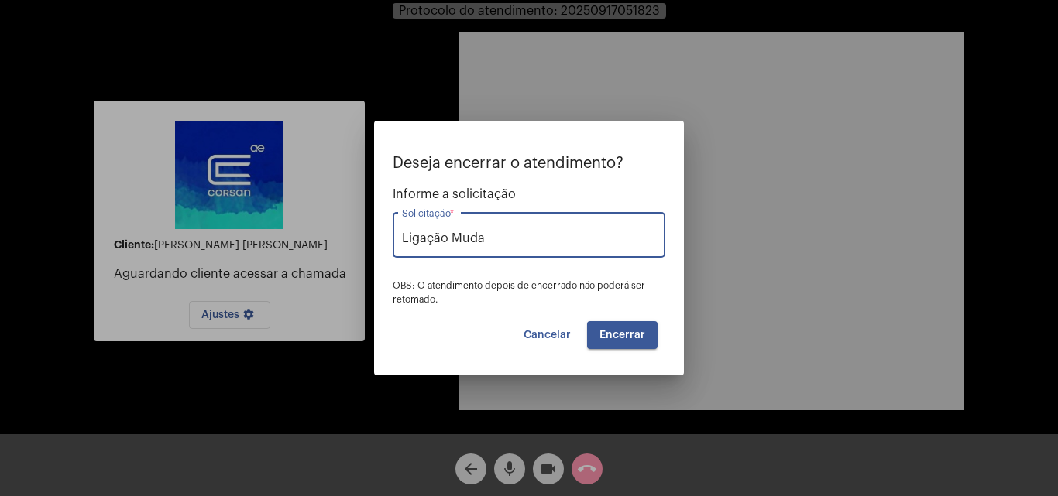
click at [612, 331] on span "Encerrar" at bounding box center [622, 335] width 46 height 11
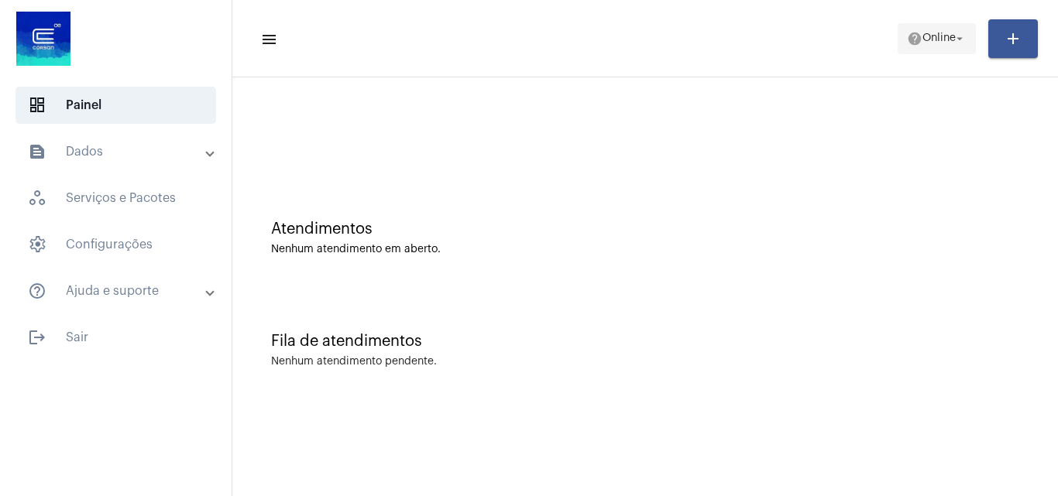
click at [936, 46] on span "help Online arrow_drop_down" at bounding box center [937, 38] width 60 height 28
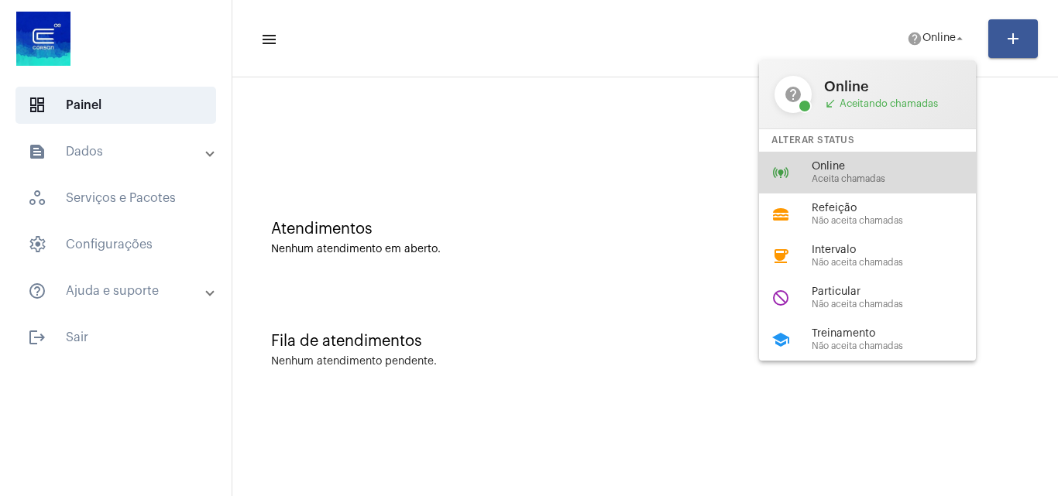
click at [845, 163] on span "Online" at bounding box center [899, 167] width 177 height 12
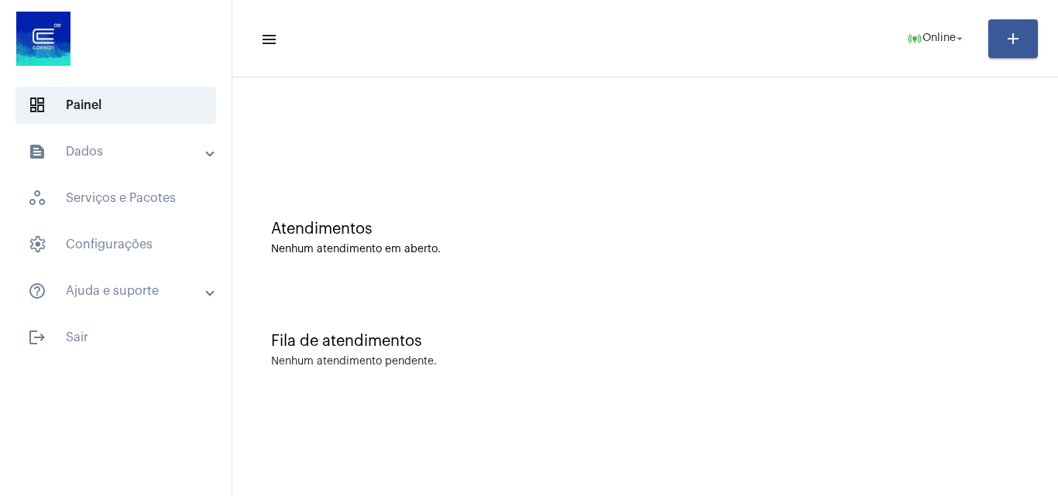
click at [179, 160] on mat-panel-title "text_snippet_outlined Dados" at bounding box center [117, 151] width 179 height 19
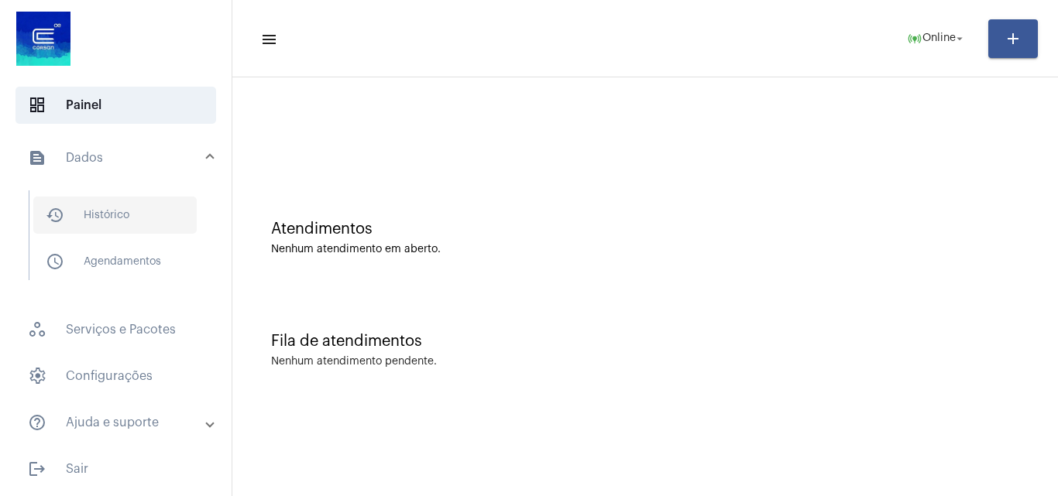
click at [182, 210] on span "history_outlined Histórico" at bounding box center [114, 215] width 163 height 37
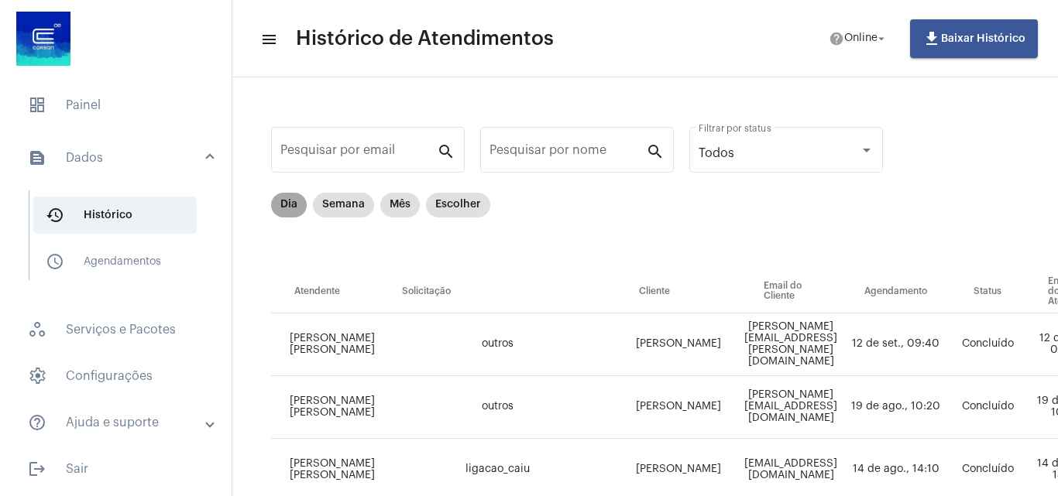
click at [282, 204] on mat-chip "Dia" at bounding box center [289, 205] width 36 height 25
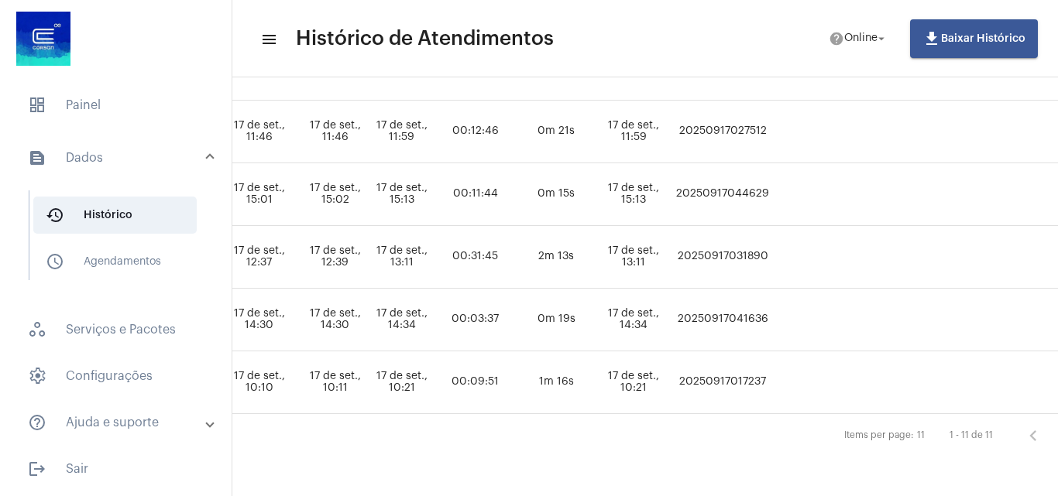
scroll to position [601, 920]
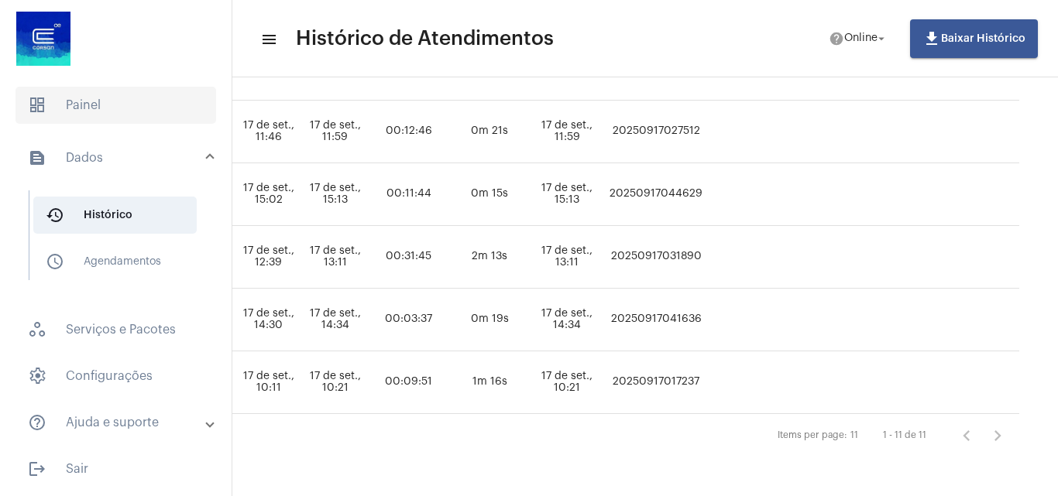
click at [159, 117] on span "dashboard Painel" at bounding box center [115, 105] width 201 height 37
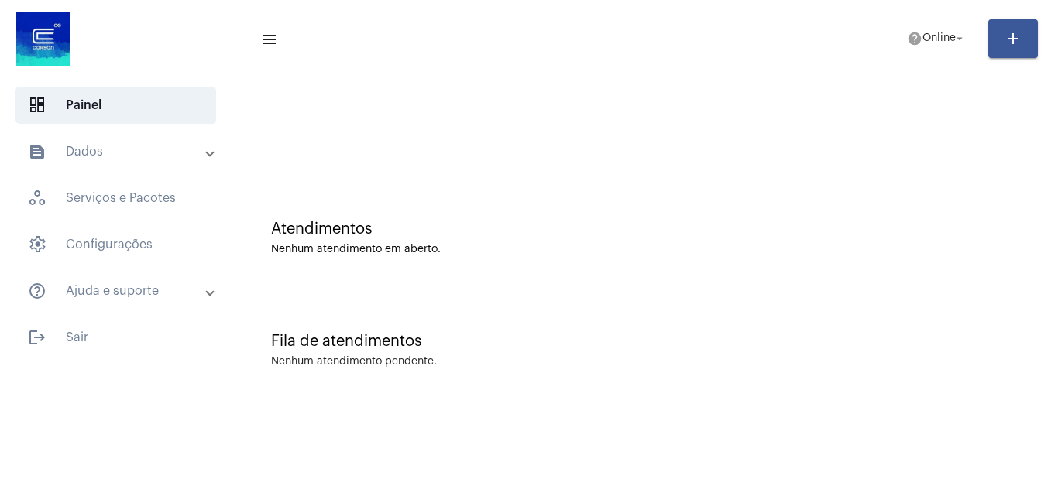
click at [159, 151] on mat-panel-title "text_snippet_outlined Dados" at bounding box center [117, 151] width 179 height 19
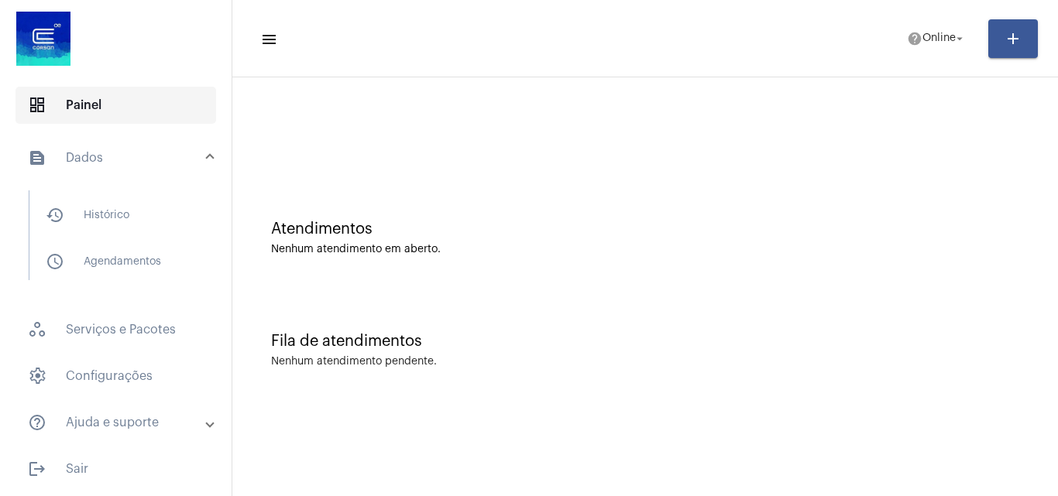
click at [115, 97] on span "dashboard Painel" at bounding box center [115, 105] width 201 height 37
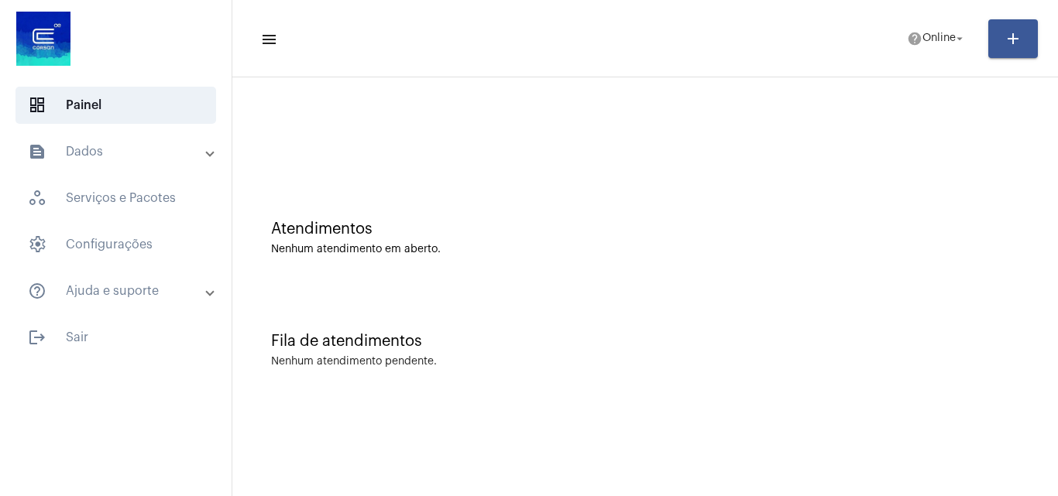
click at [51, 66] on img at bounding box center [43, 39] width 62 height 62
click at [125, 170] on mat-expansion-panel-header "text_snippet_outlined Dados" at bounding box center [120, 151] width 222 height 37
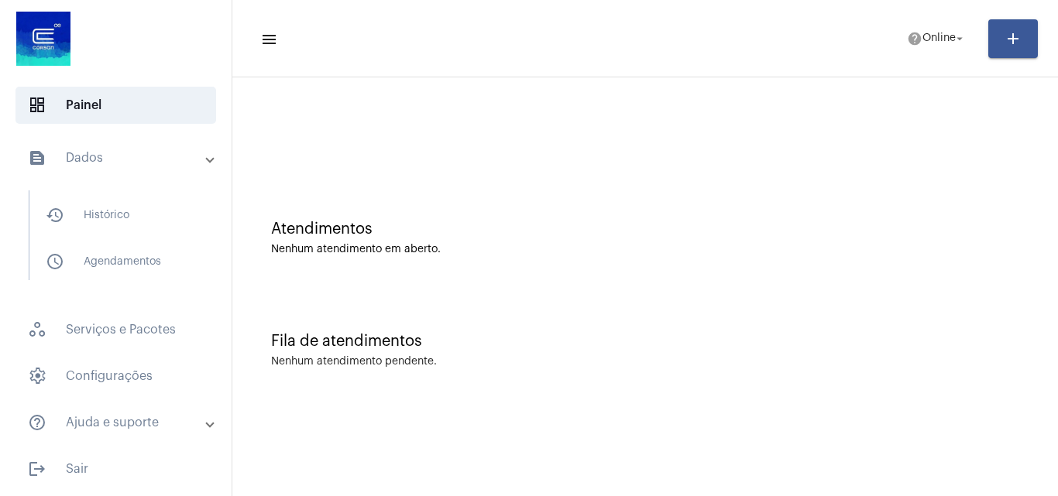
click at [125, 170] on mat-expansion-panel-header "text_snippet_outlined Dados" at bounding box center [120, 158] width 222 height 50
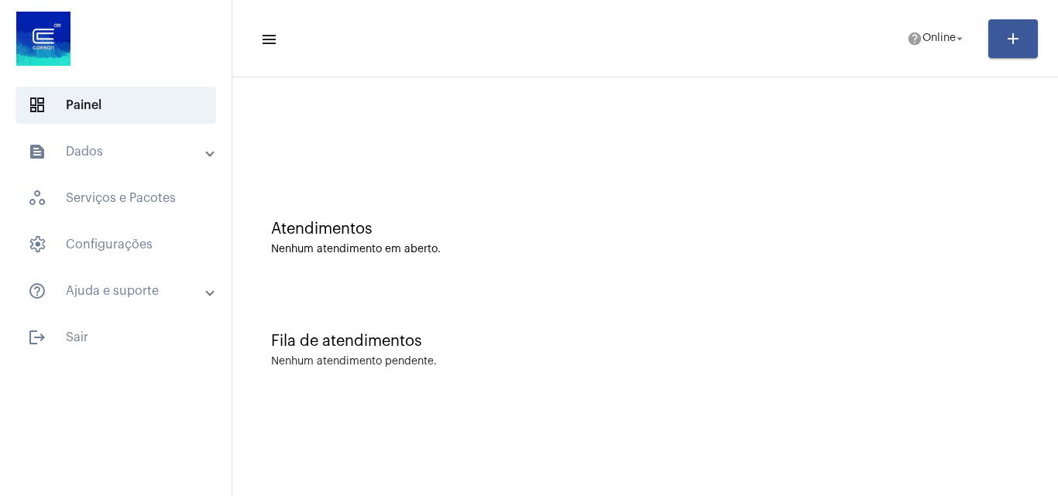
click at [130, 154] on mat-panel-title "text_snippet_outlined Dados" at bounding box center [117, 151] width 179 height 19
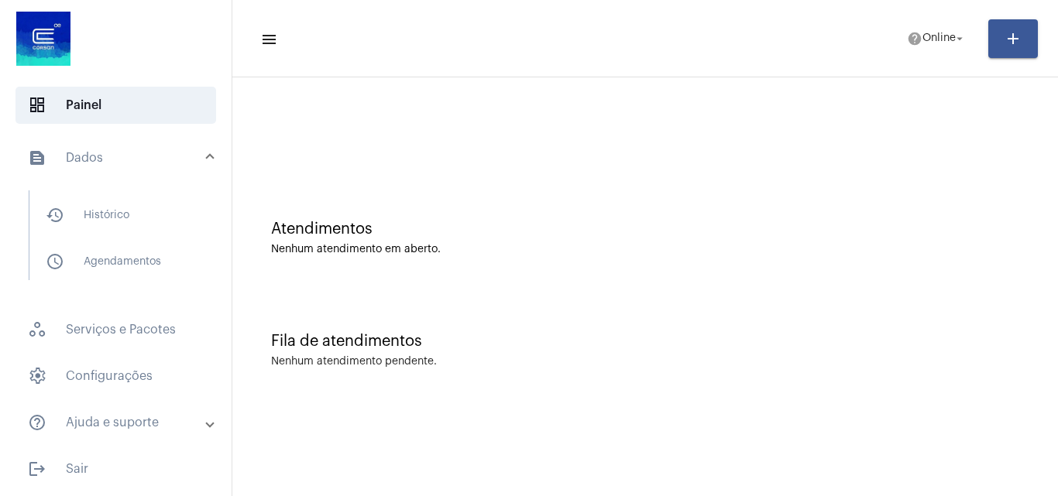
click at [684, 152] on div at bounding box center [645, 129] width 810 height 89
click at [923, 37] on span "Online" at bounding box center [938, 38] width 33 height 11
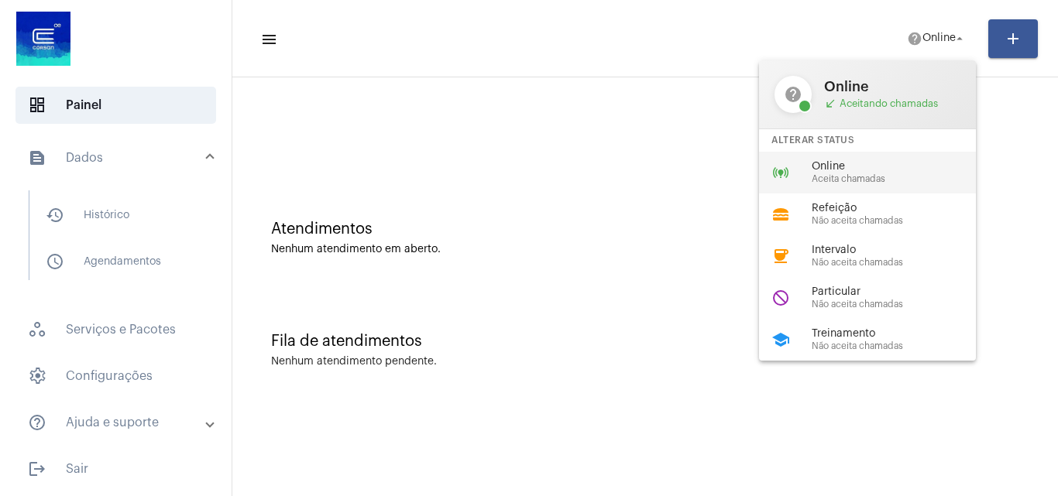
click at [884, 181] on span "Aceita chamadas" at bounding box center [899, 179] width 177 height 10
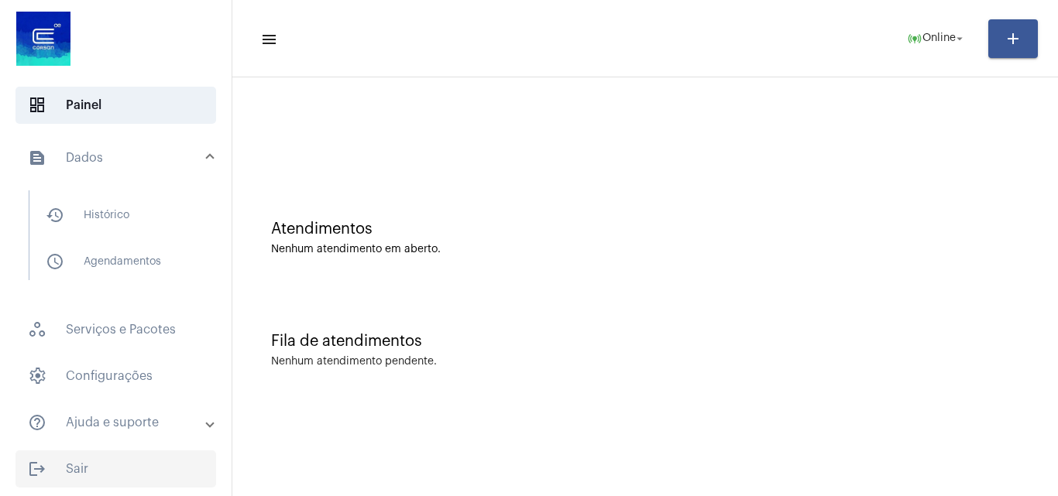
click at [107, 483] on span "logout Sair" at bounding box center [115, 469] width 201 height 37
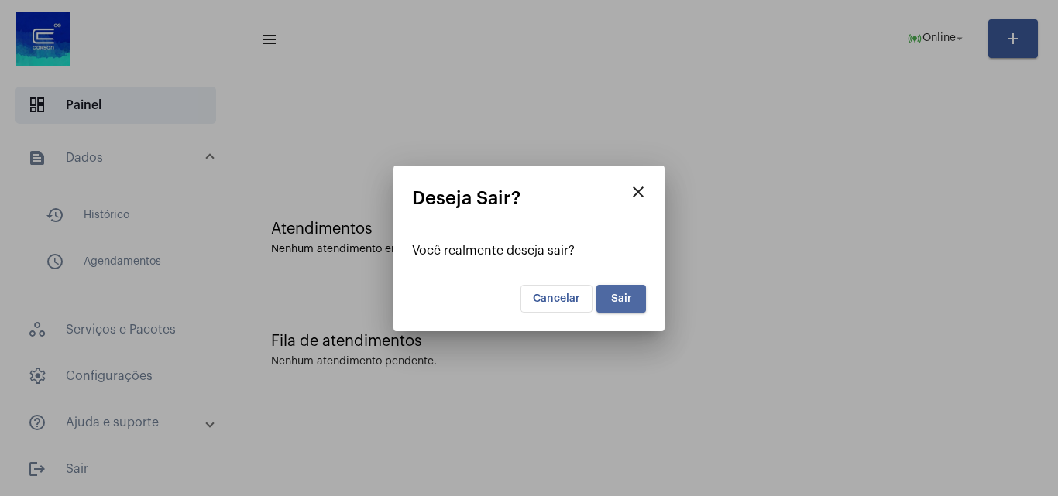
click at [622, 300] on span "Sair" at bounding box center [621, 298] width 21 height 11
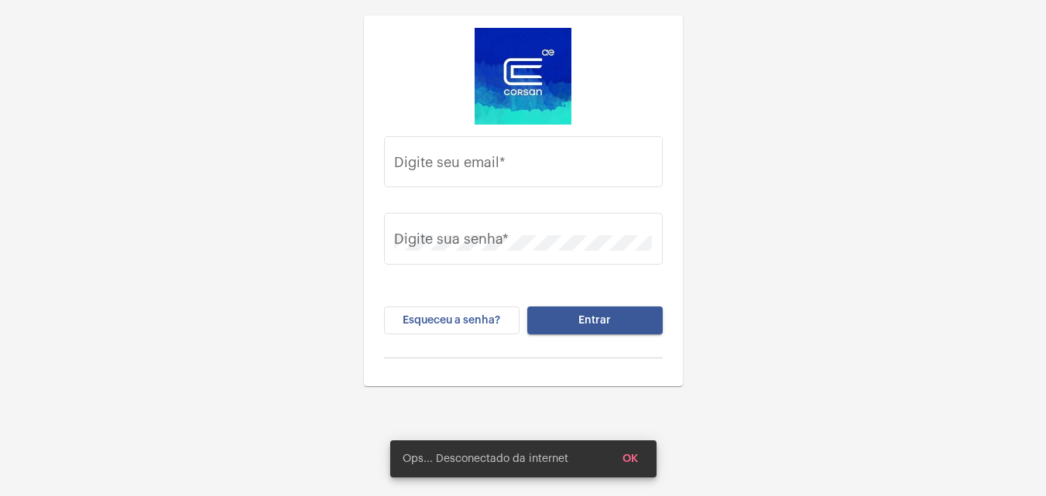
type input "[PERSON_NAME][EMAIL_ADDRESS][PERSON_NAME][DOMAIN_NAME]"
